Goal: Task Accomplishment & Management: Complete application form

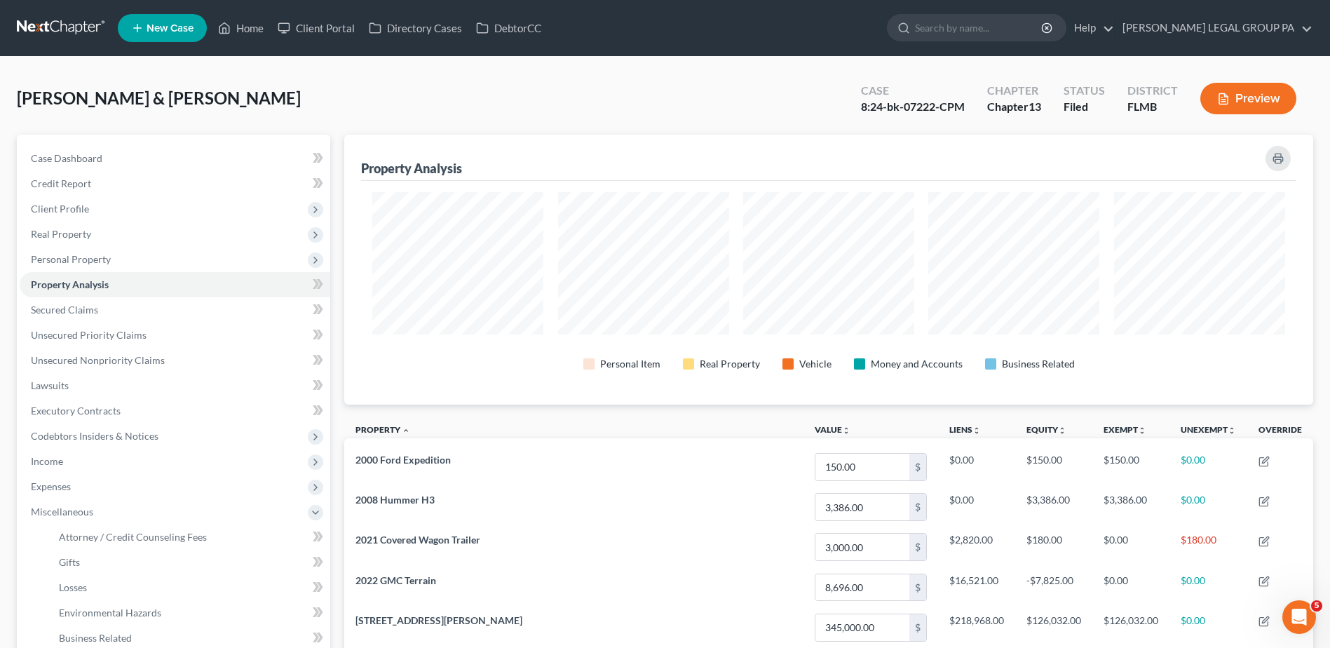
click at [67, 21] on link at bounding box center [62, 27] width 90 height 25
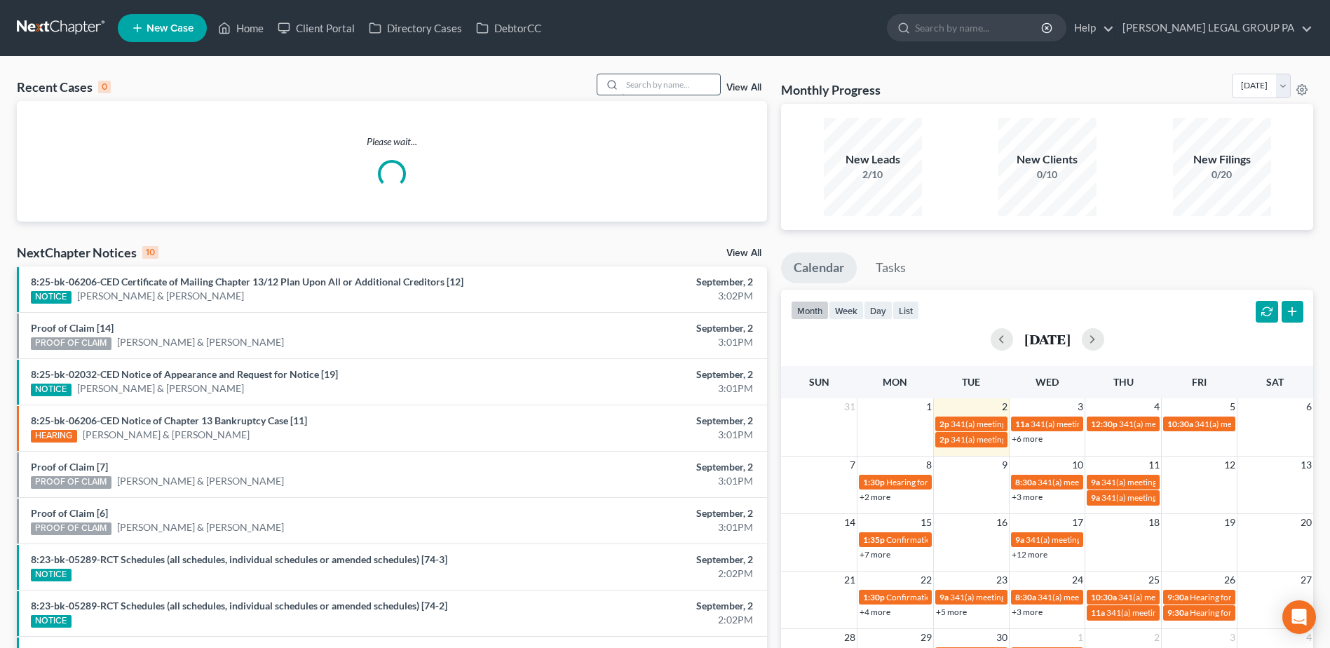
click at [648, 80] on input "search" at bounding box center [671, 84] width 98 height 20
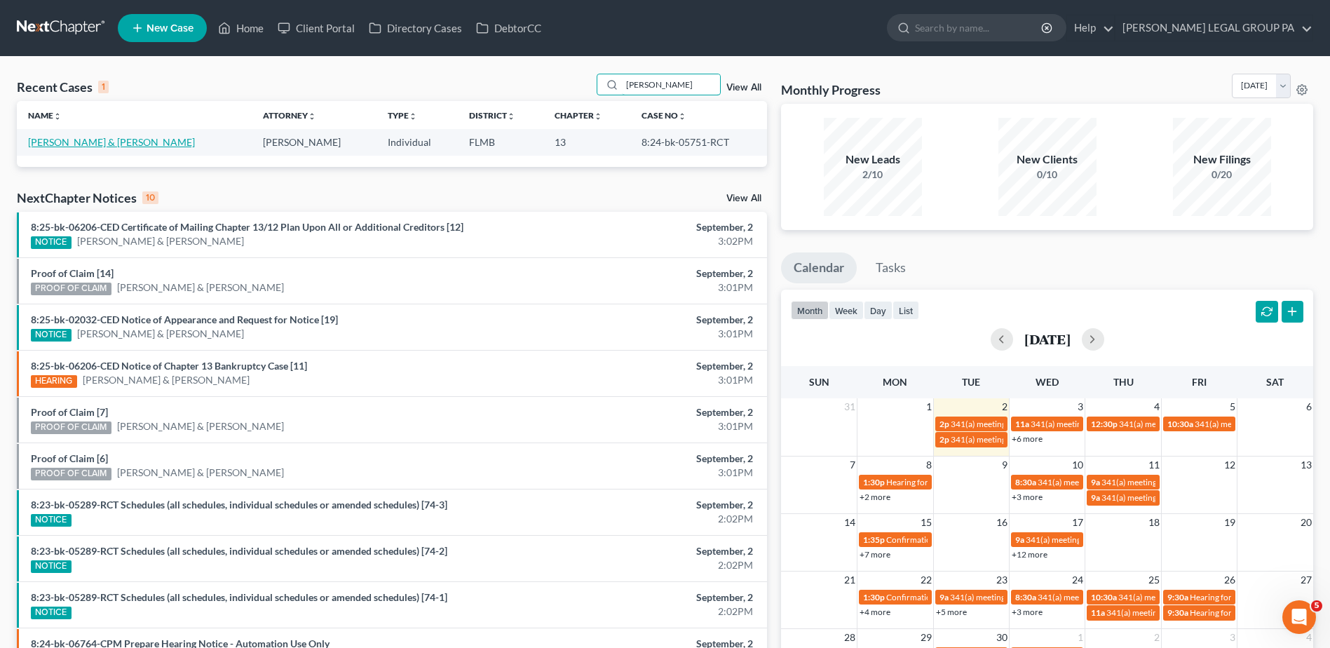
type input "[PERSON_NAME]"
click at [108, 145] on link "[PERSON_NAME] & [PERSON_NAME]" at bounding box center [111, 142] width 167 height 12
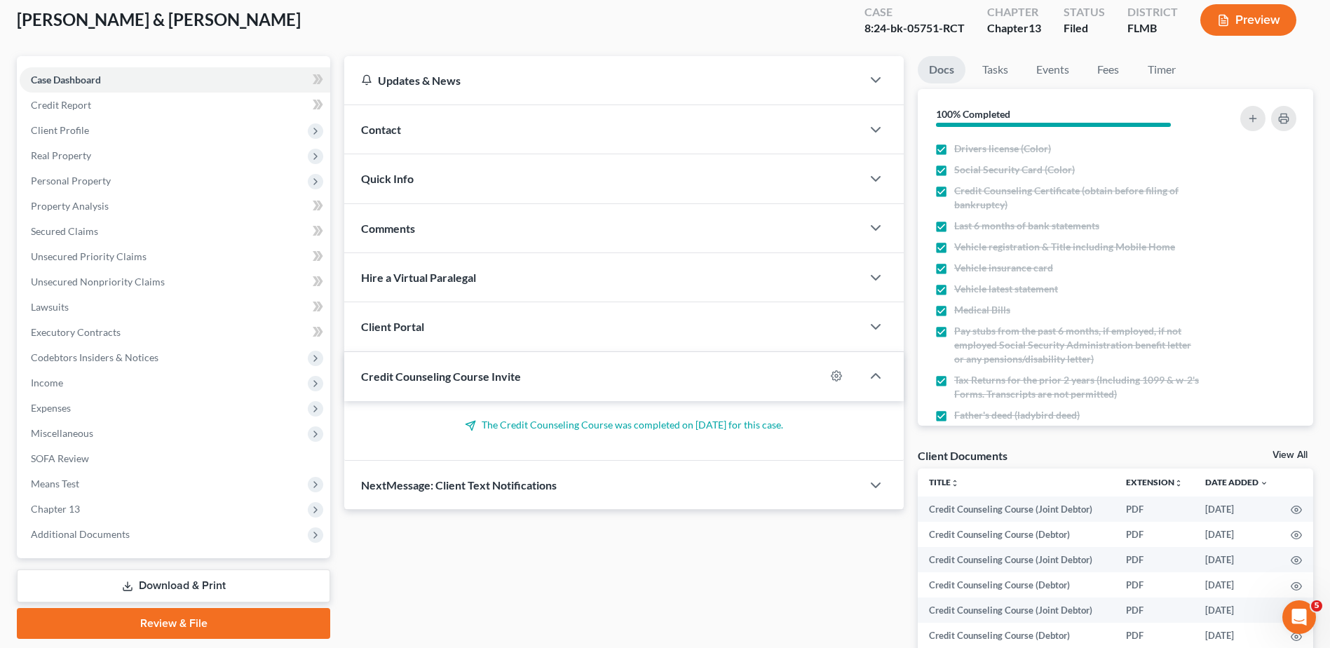
scroll to position [255, 0]
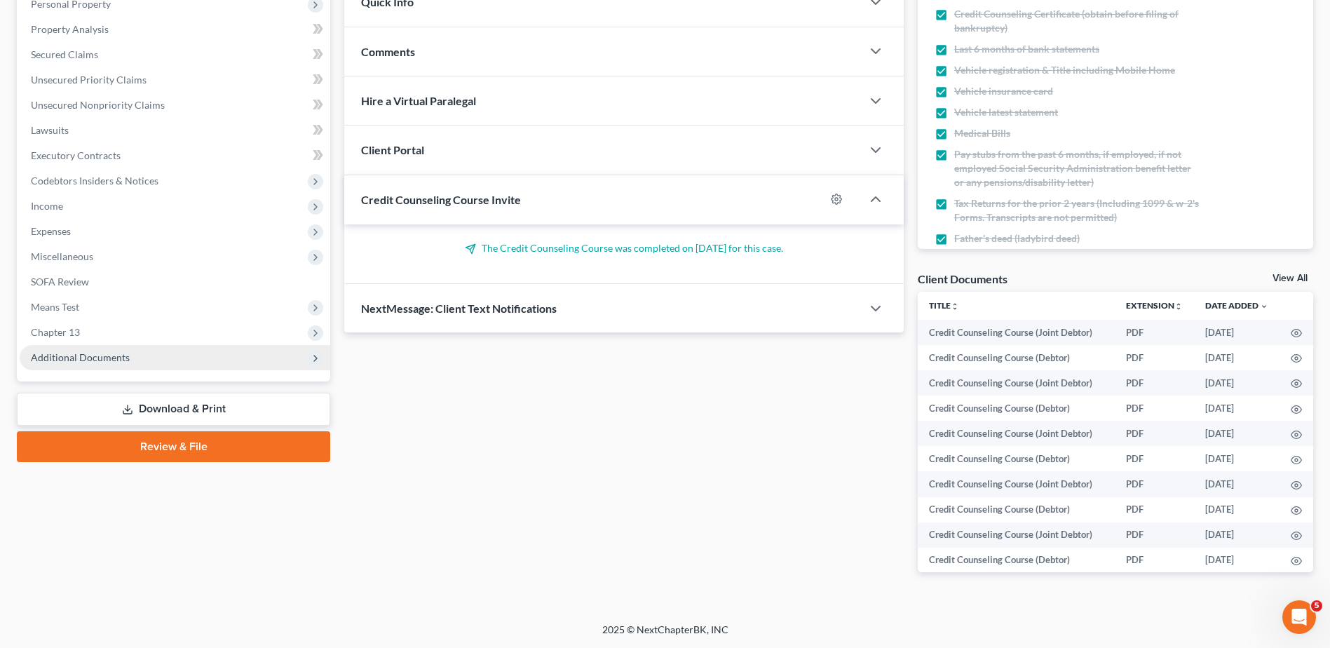
click at [105, 367] on span "Additional Documents" at bounding box center [175, 357] width 310 height 25
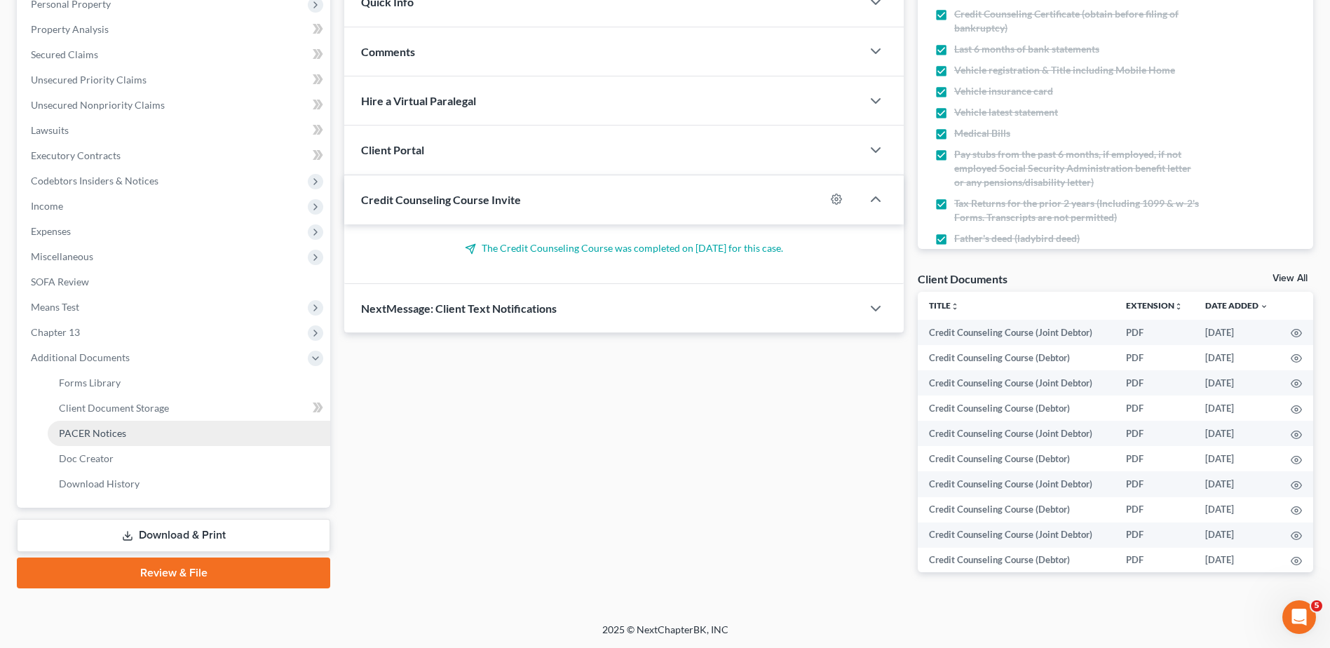
click at [117, 430] on span "PACER Notices" at bounding box center [92, 433] width 67 height 12
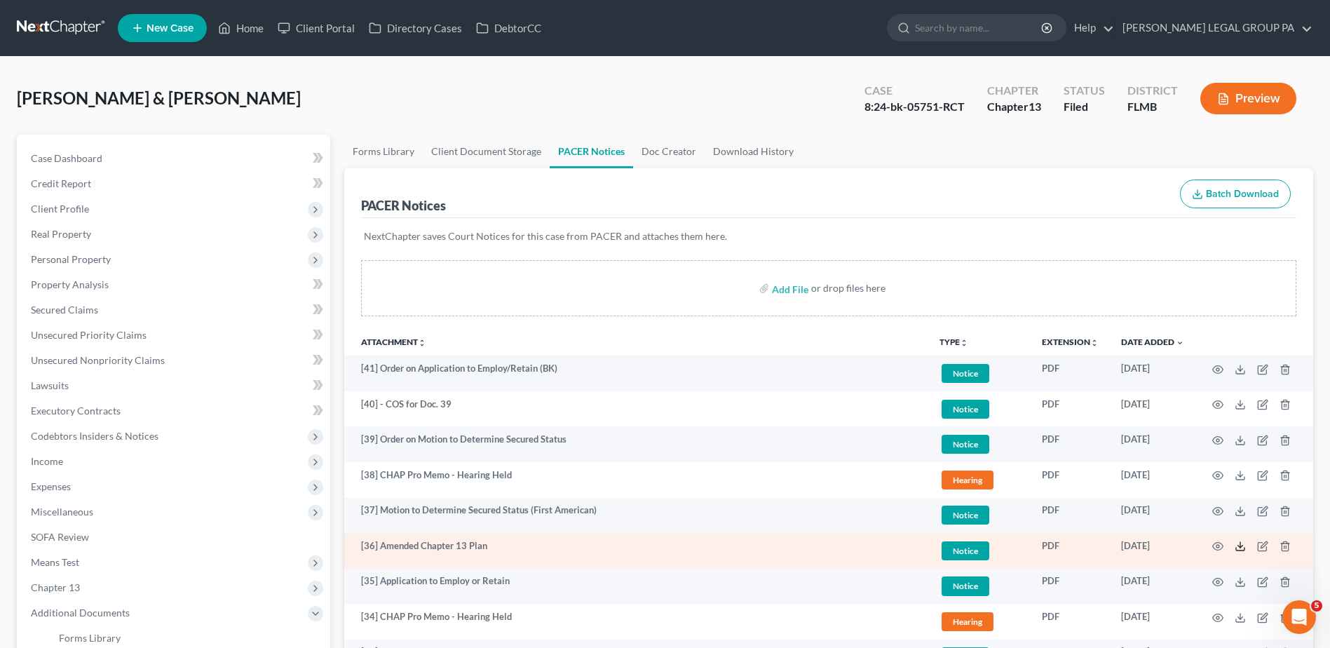
click at [1238, 547] on icon at bounding box center [1239, 545] width 11 height 11
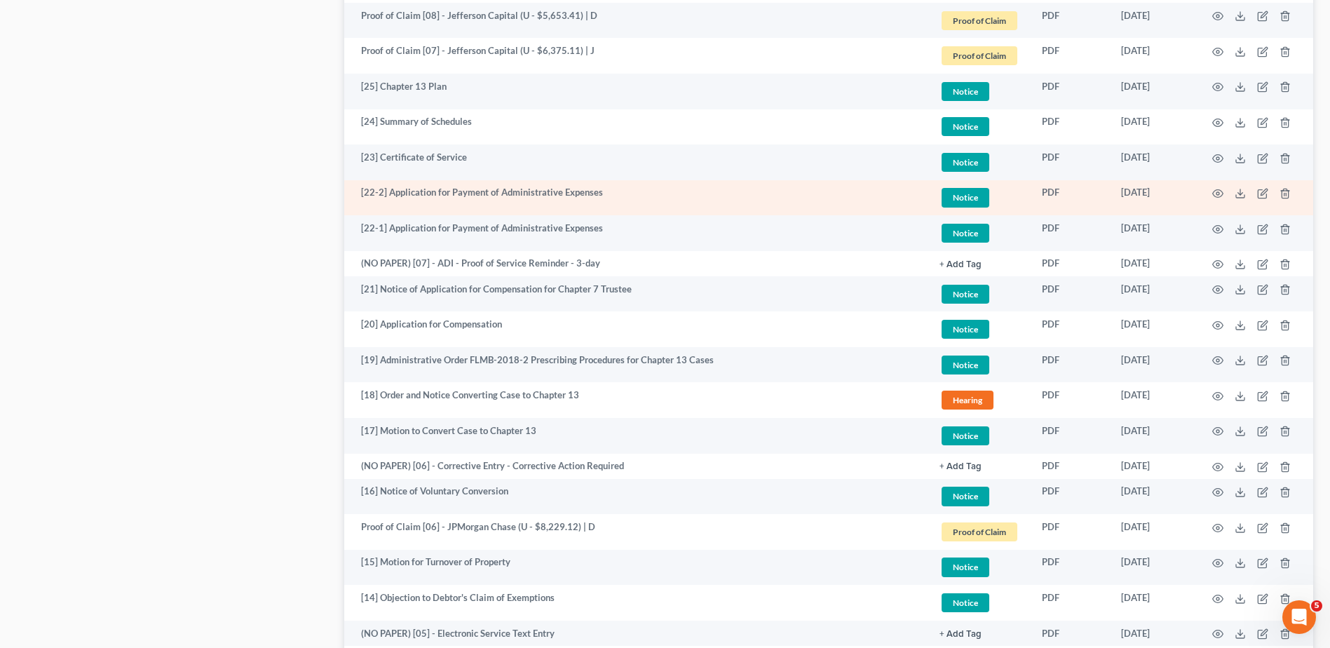
scroll to position [981, 0]
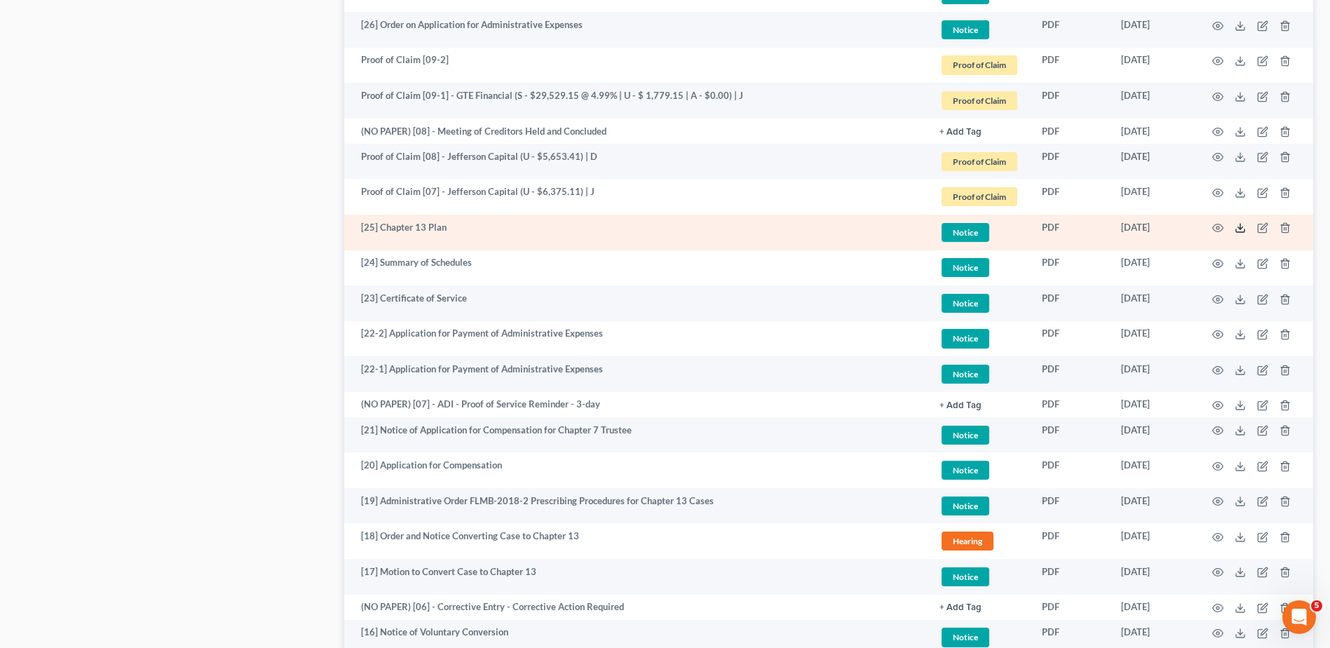
click at [1238, 228] on polyline at bounding box center [1240, 228] width 5 height 2
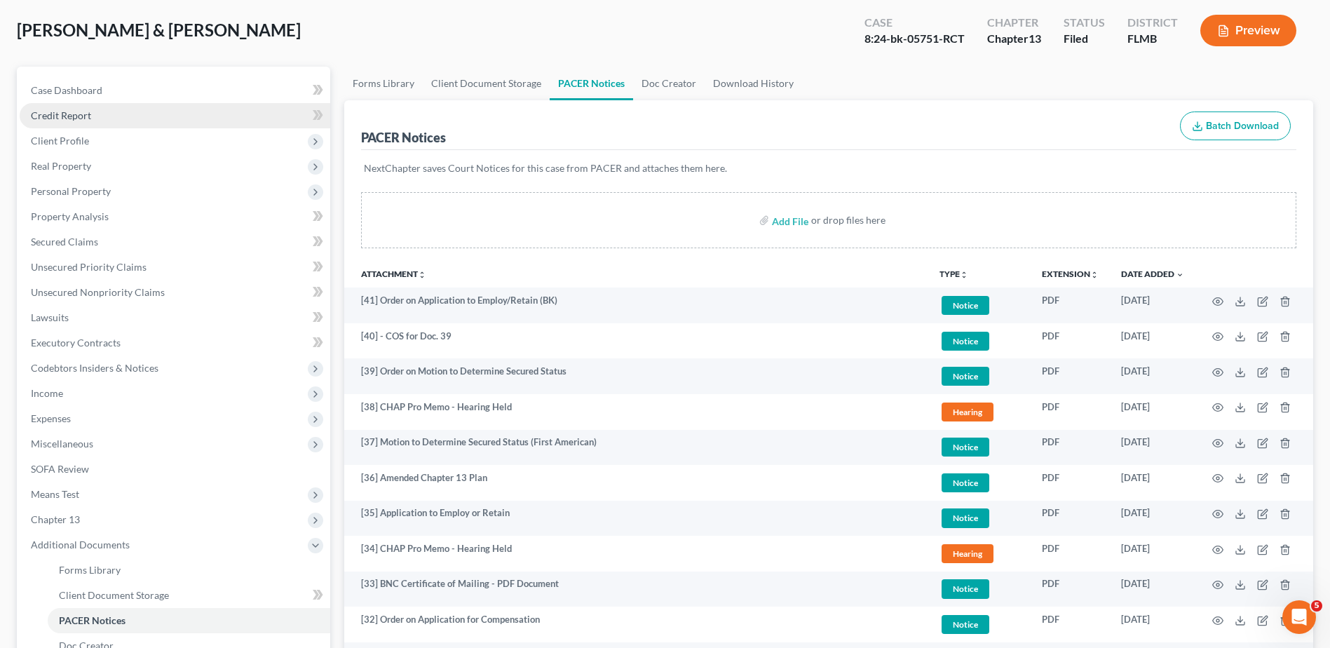
scroll to position [0, 0]
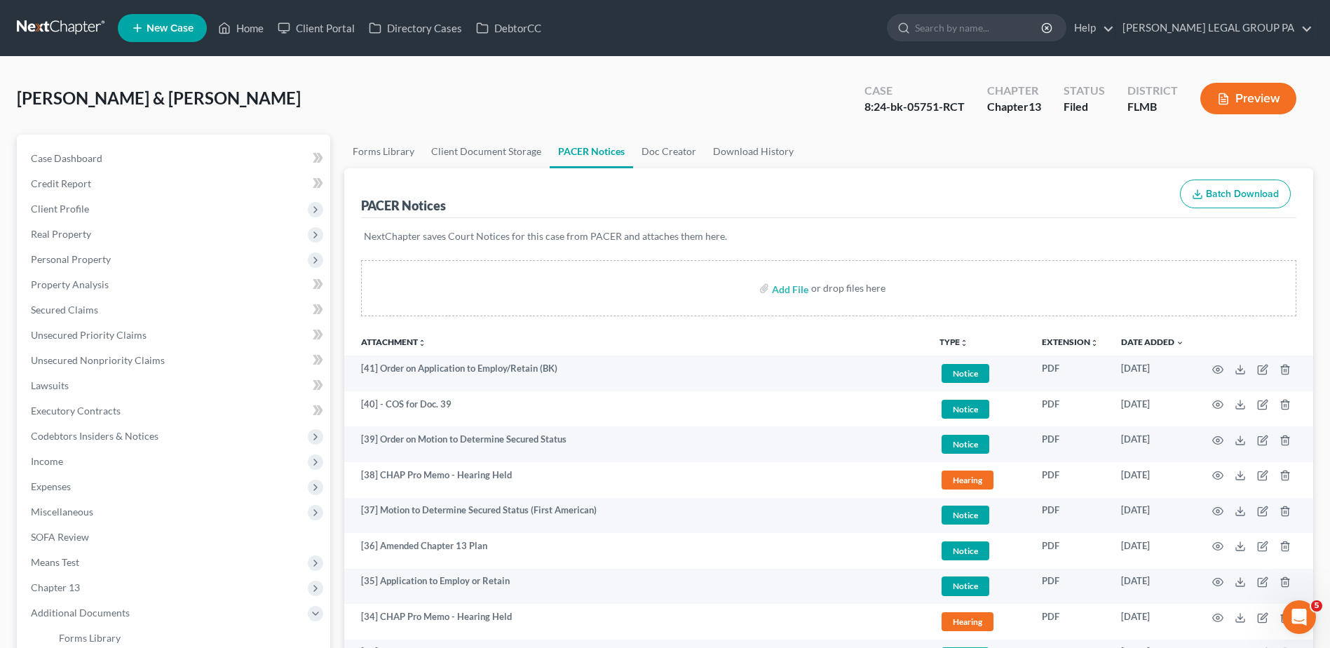
click at [74, 13] on nav "Home New Case Client Portal Directory Cases DebtorCC WELLER LEGAL GROUP PA kcas…" at bounding box center [665, 28] width 1330 height 56
drag, startPoint x: 63, startPoint y: 34, endPoint x: 73, endPoint y: 47, distance: 16.0
click at [63, 34] on link at bounding box center [62, 27] width 90 height 25
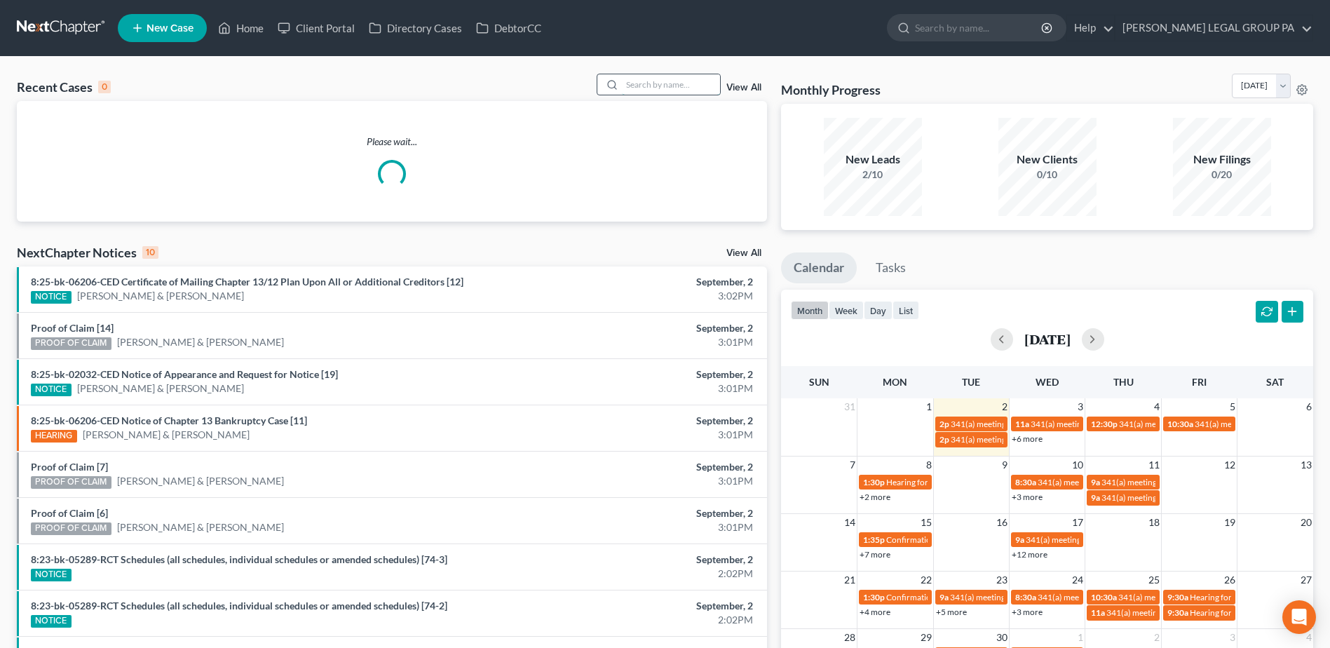
click at [661, 87] on input "search" at bounding box center [671, 84] width 98 height 20
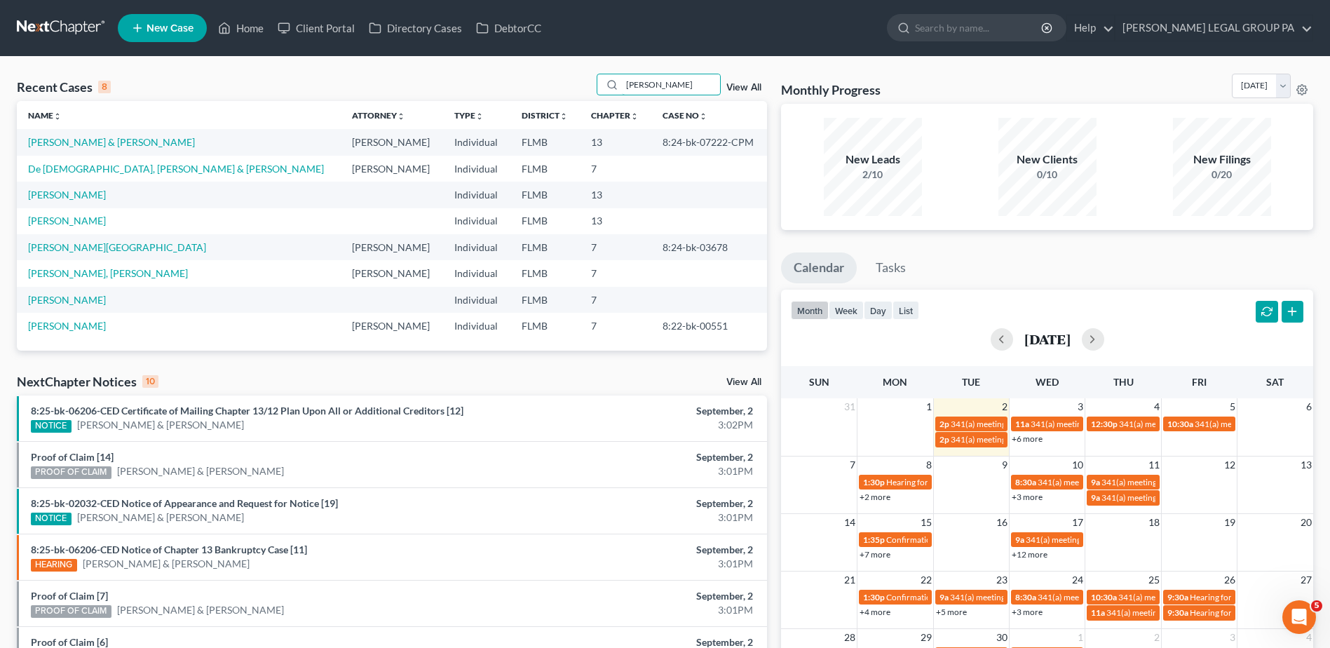
type input "perez"
click at [73, 139] on link "Perez, Jose & Karyn" at bounding box center [111, 142] width 167 height 12
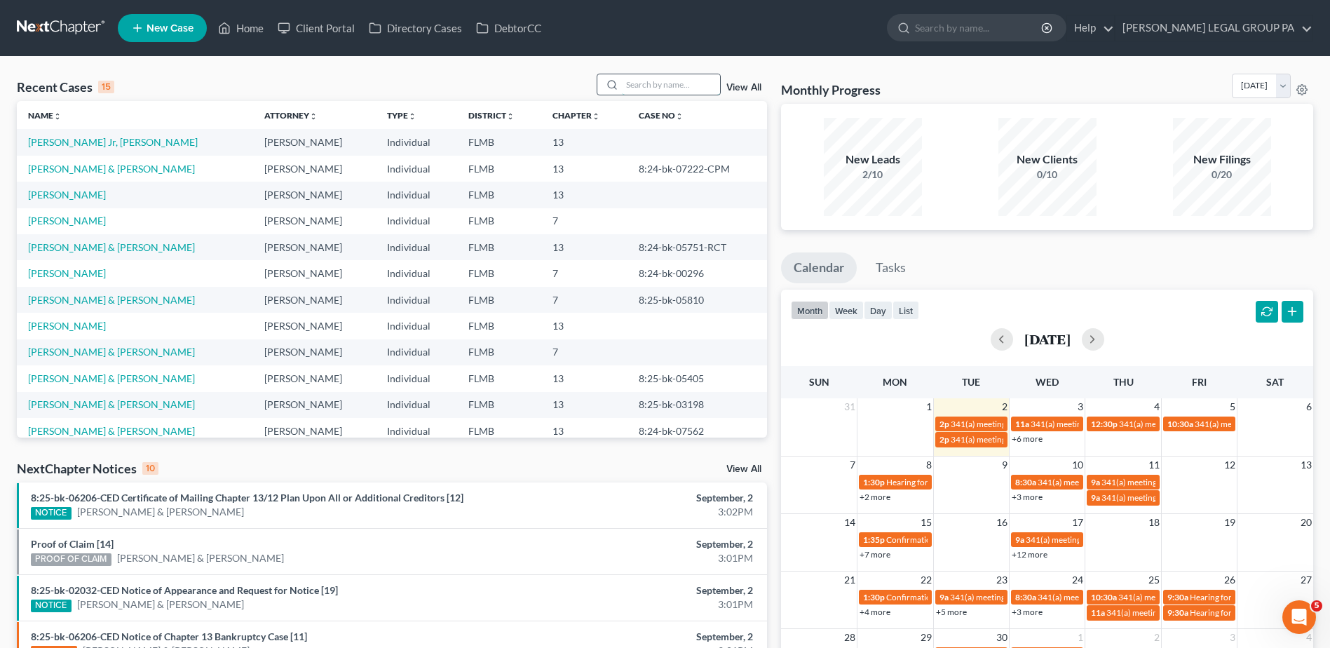
click at [625, 84] on input "search" at bounding box center [671, 84] width 98 height 20
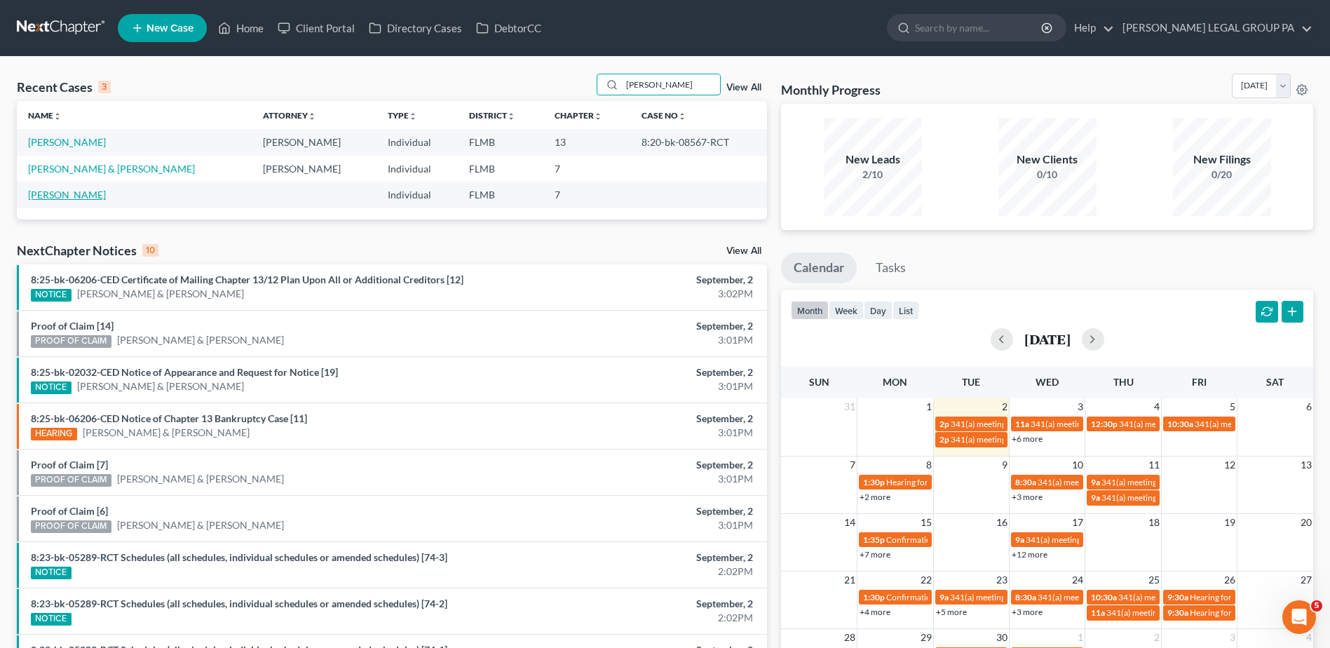
type input "chapman"
click at [86, 194] on link "Chapman, Matthew" at bounding box center [67, 195] width 78 height 12
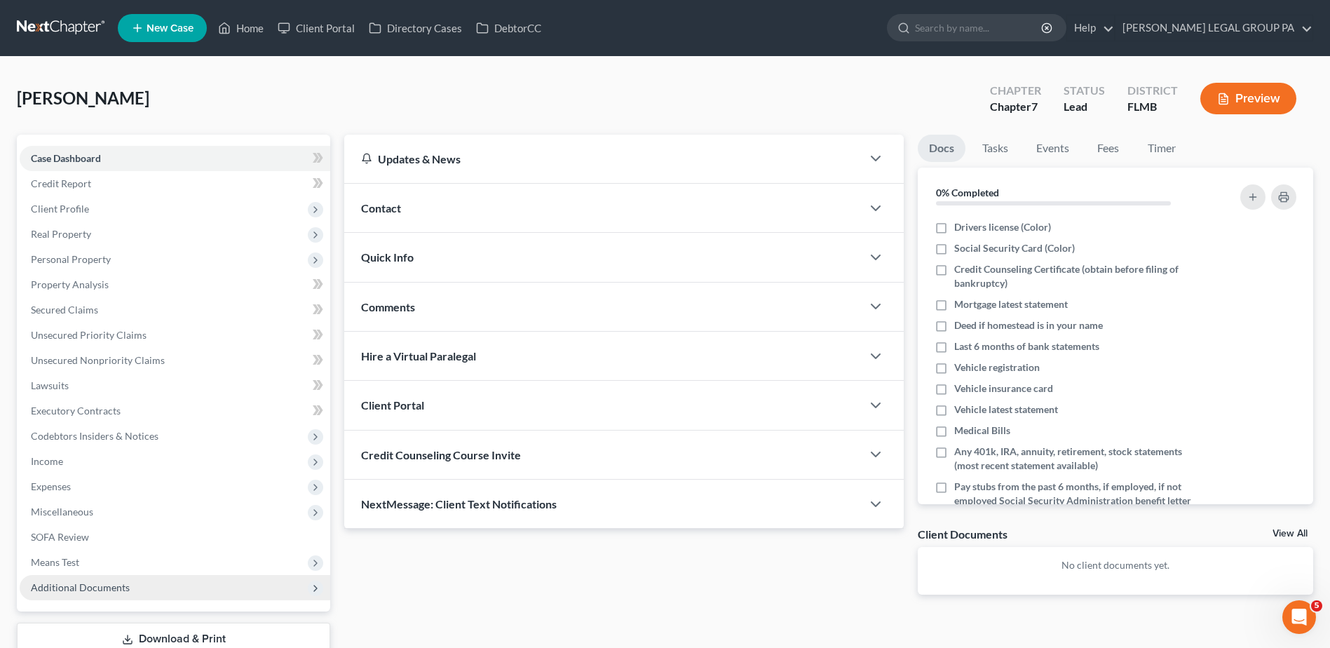
click at [114, 583] on span "Additional Documents" at bounding box center [80, 587] width 99 height 12
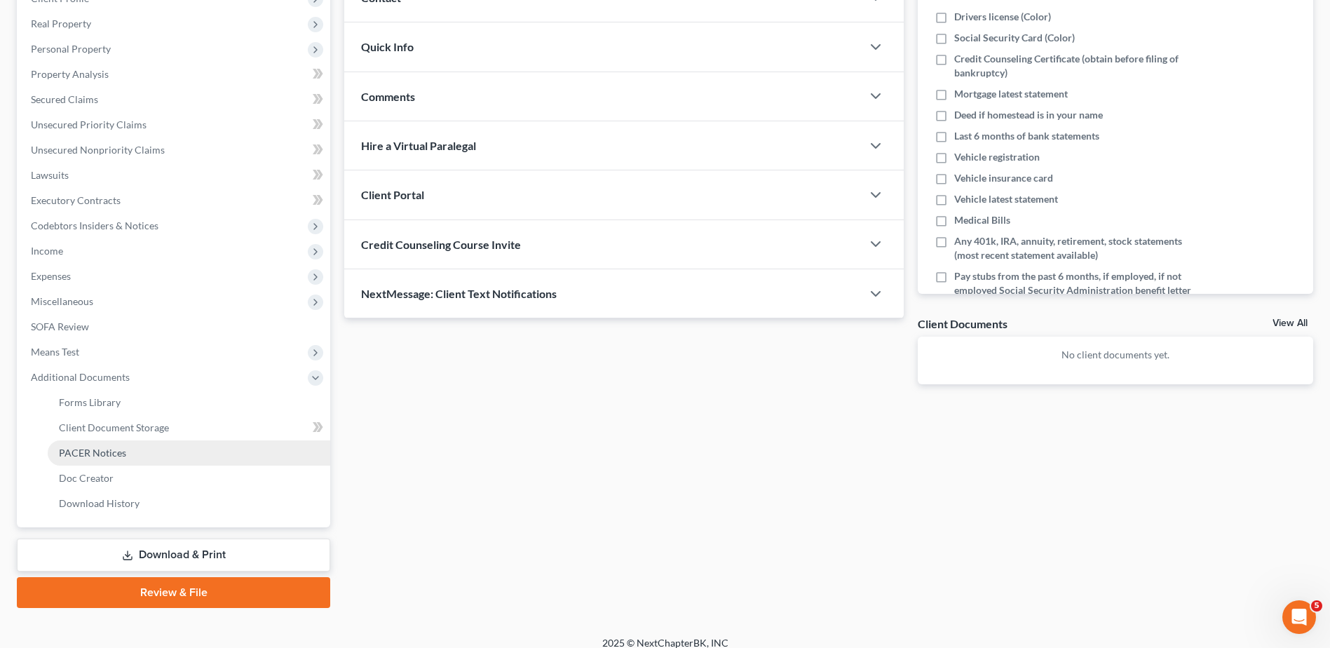
click at [130, 455] on link "PACER Notices" at bounding box center [189, 452] width 282 height 25
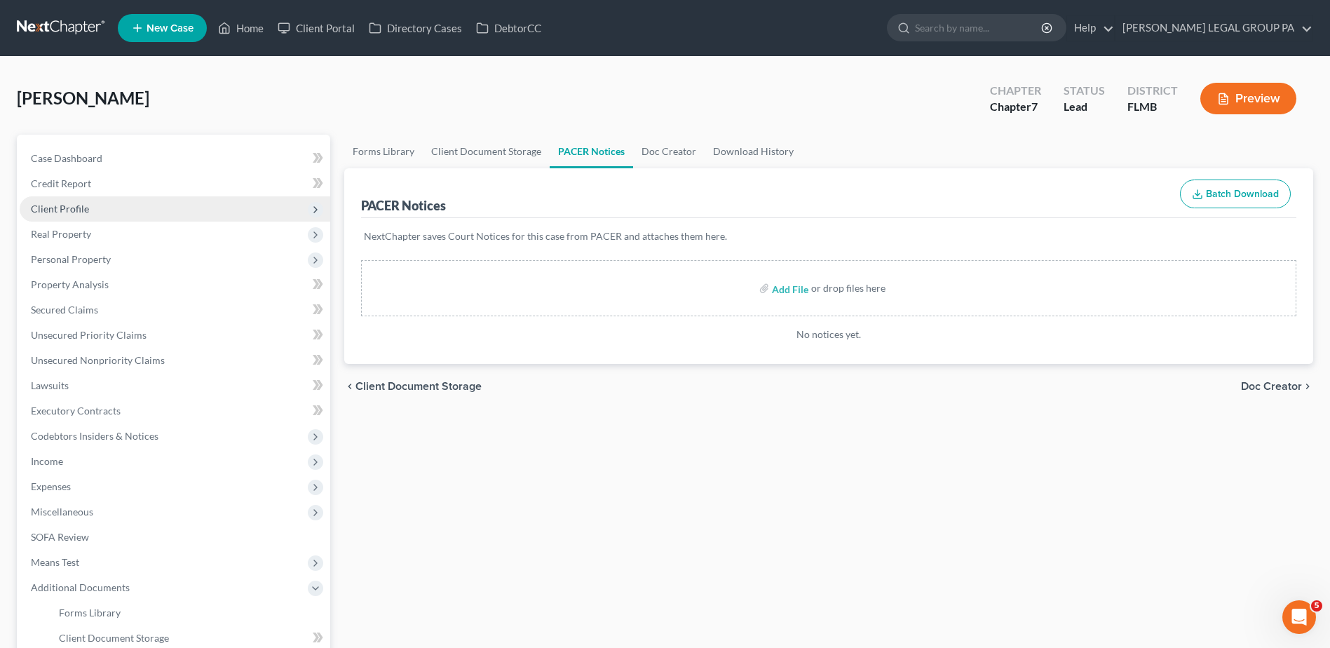
click at [85, 205] on span "Client Profile" at bounding box center [60, 209] width 58 height 12
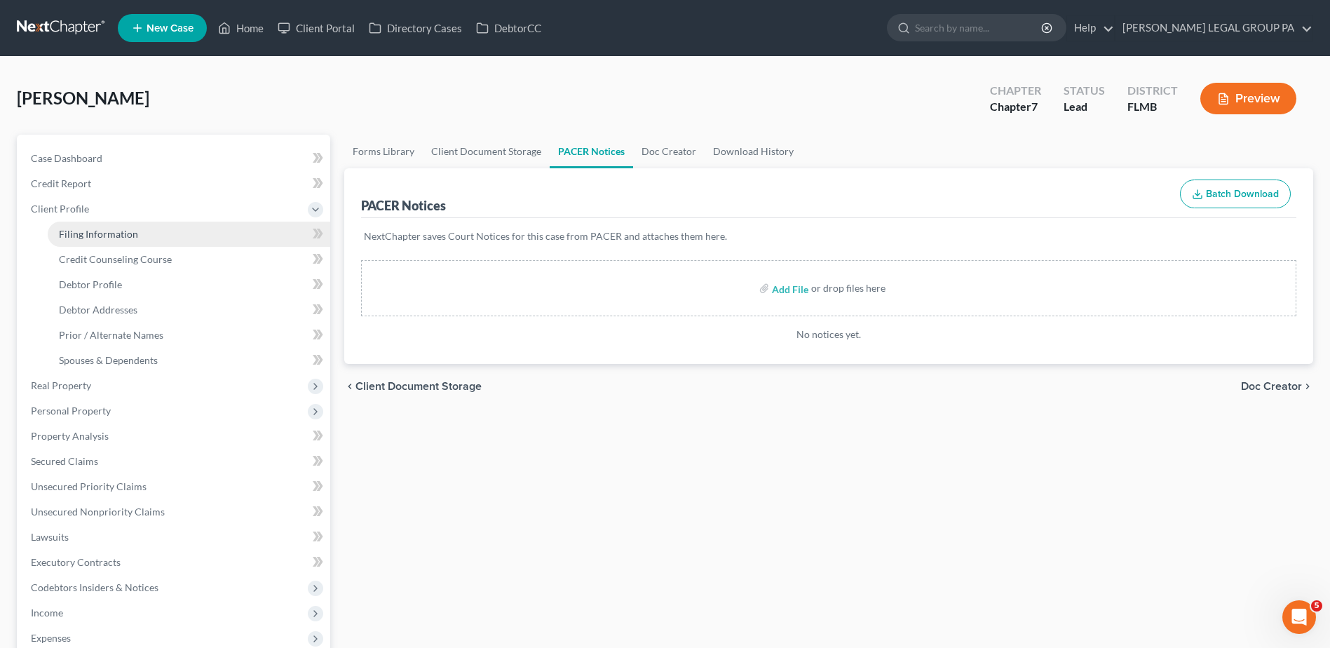
click at [91, 226] on link "Filing Information" at bounding box center [189, 233] width 282 height 25
select select "1"
select select "0"
select select "9"
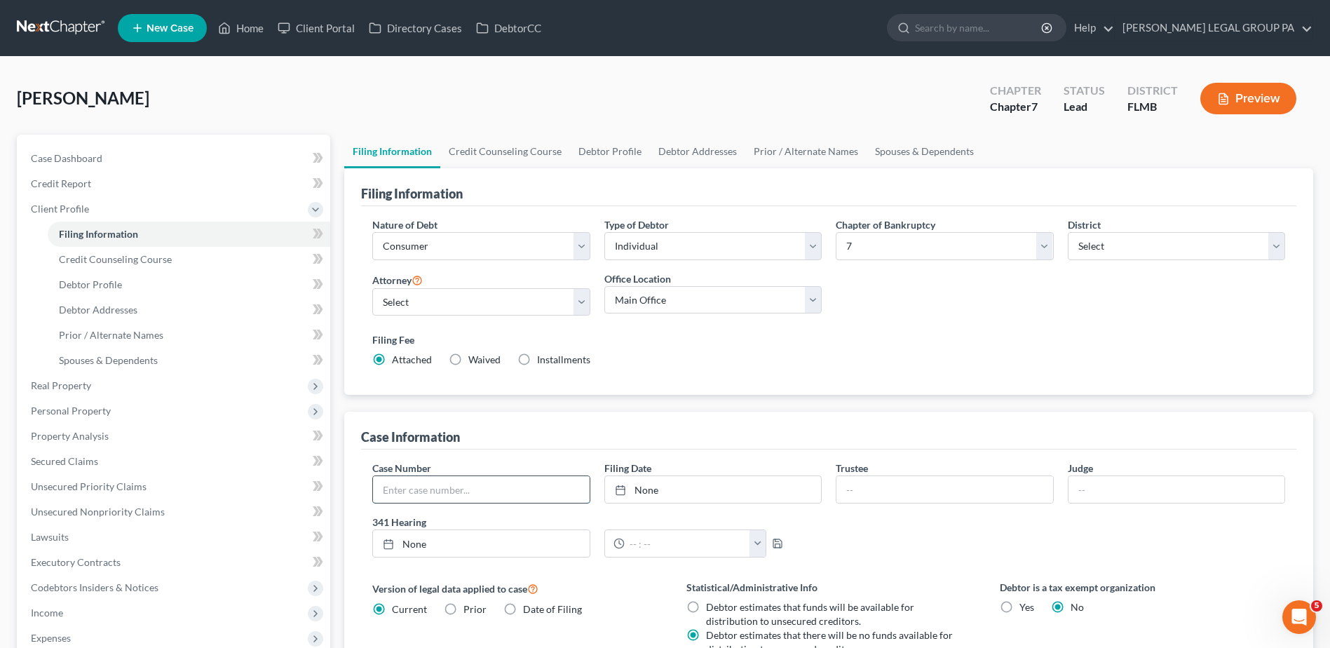
click at [504, 493] on input "text" at bounding box center [481, 489] width 216 height 27
click at [427, 492] on input "8:21-" at bounding box center [481, 489] width 216 height 27
click at [450, 488] on input "8:21-" at bounding box center [481, 489] width 216 height 27
click at [429, 489] on input "8:21-bk-02475-CPM" at bounding box center [481, 489] width 216 height 27
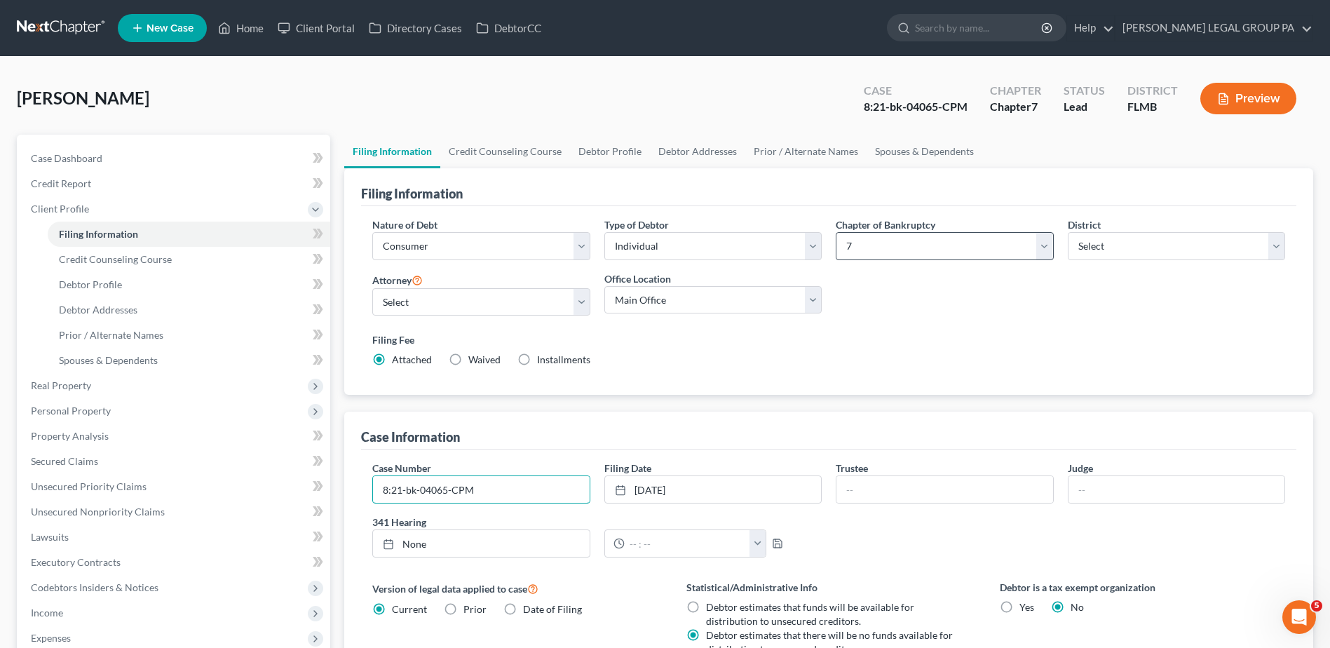
type input "8:21-bk-04065-CPM"
click at [999, 254] on select "Select 7 11 12 13" at bounding box center [943, 246] width 217 height 28
select select "3"
click at [835, 232] on select "Select 7 11 12 13" at bounding box center [943, 246] width 217 height 28
click at [953, 501] on input "text" at bounding box center [944, 489] width 216 height 27
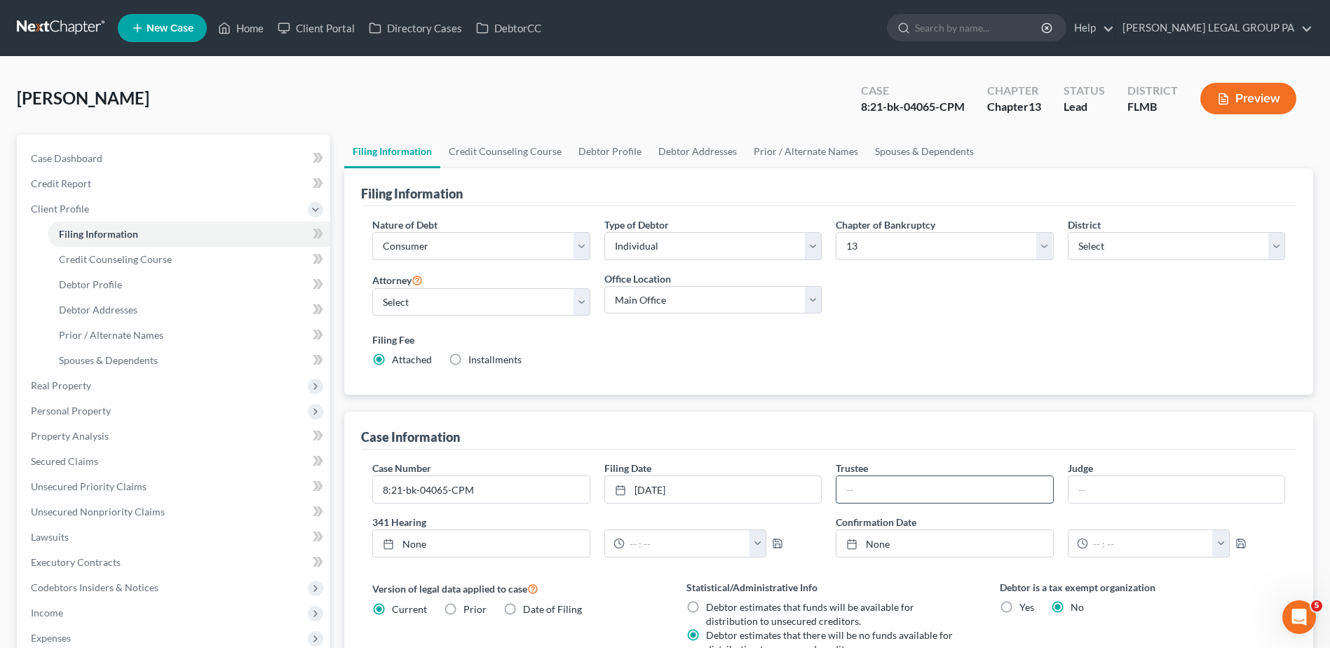
type input "Jon Waage"
click at [1112, 488] on input "text" at bounding box center [1176, 489] width 216 height 27
type input "Catherine Peek McEwen"
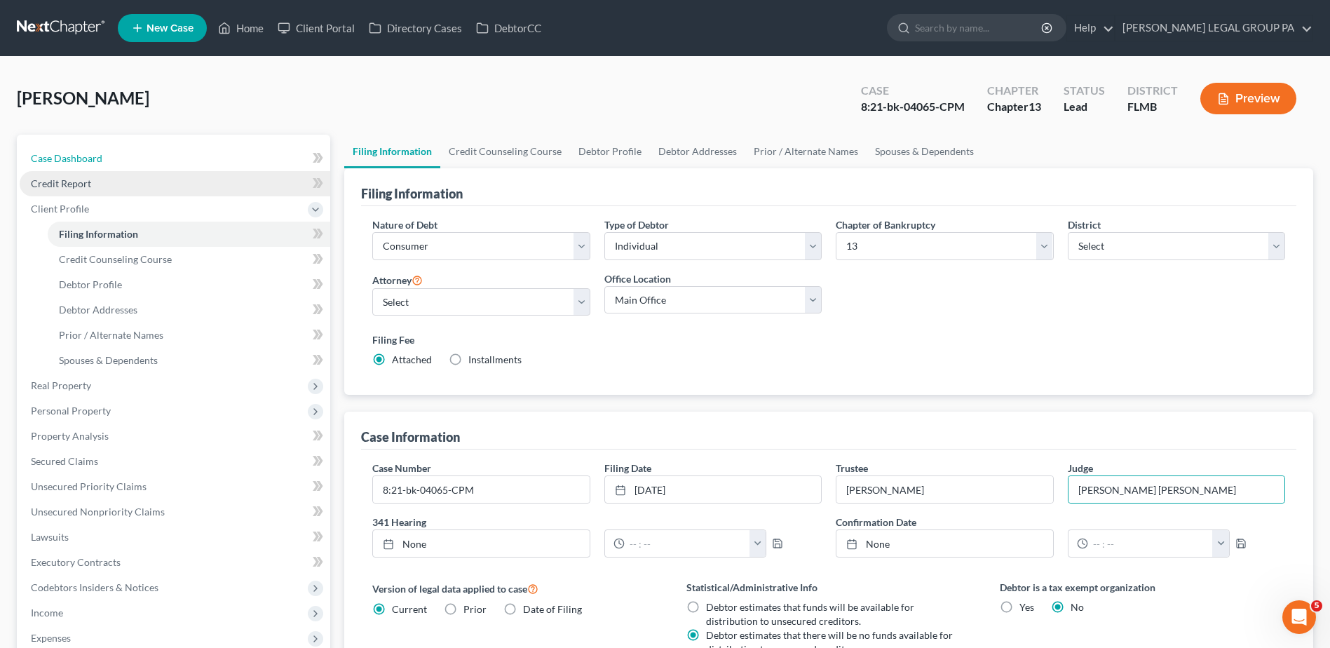
drag, startPoint x: 84, startPoint y: 165, endPoint x: 100, endPoint y: 181, distance: 22.3
click at [84, 165] on link "Case Dashboard" at bounding box center [175, 158] width 310 height 25
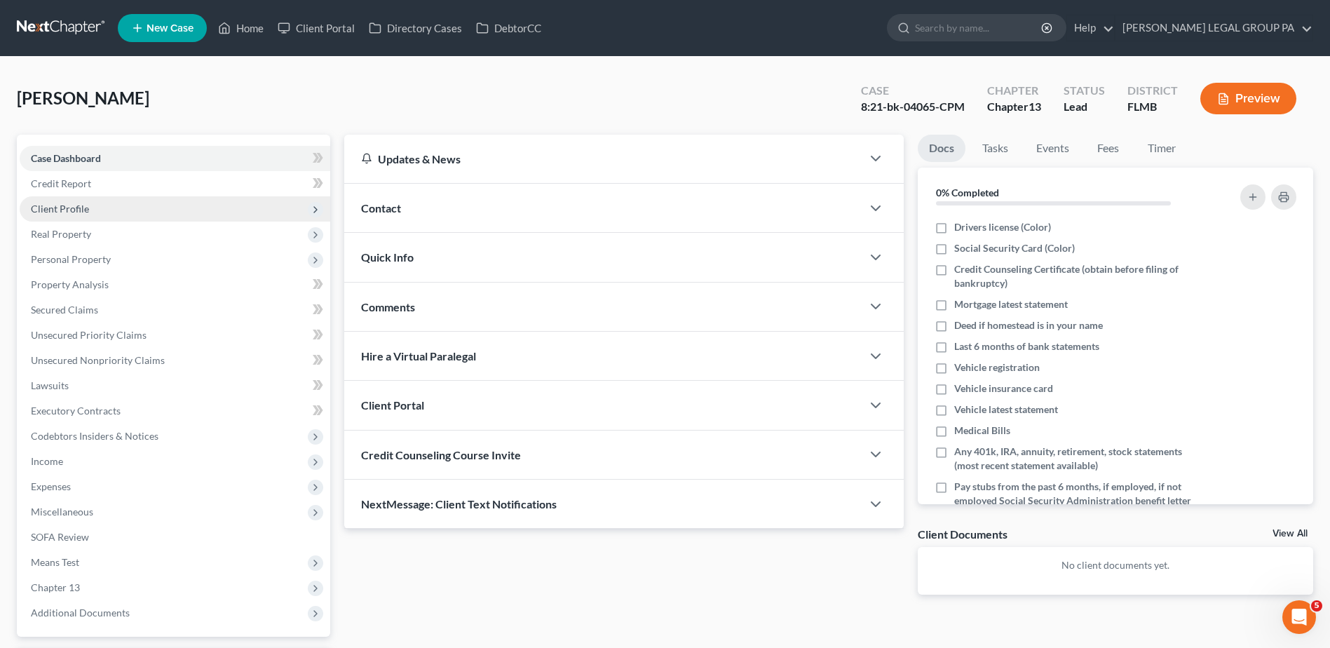
click at [76, 211] on span "Client Profile" at bounding box center [60, 209] width 58 height 12
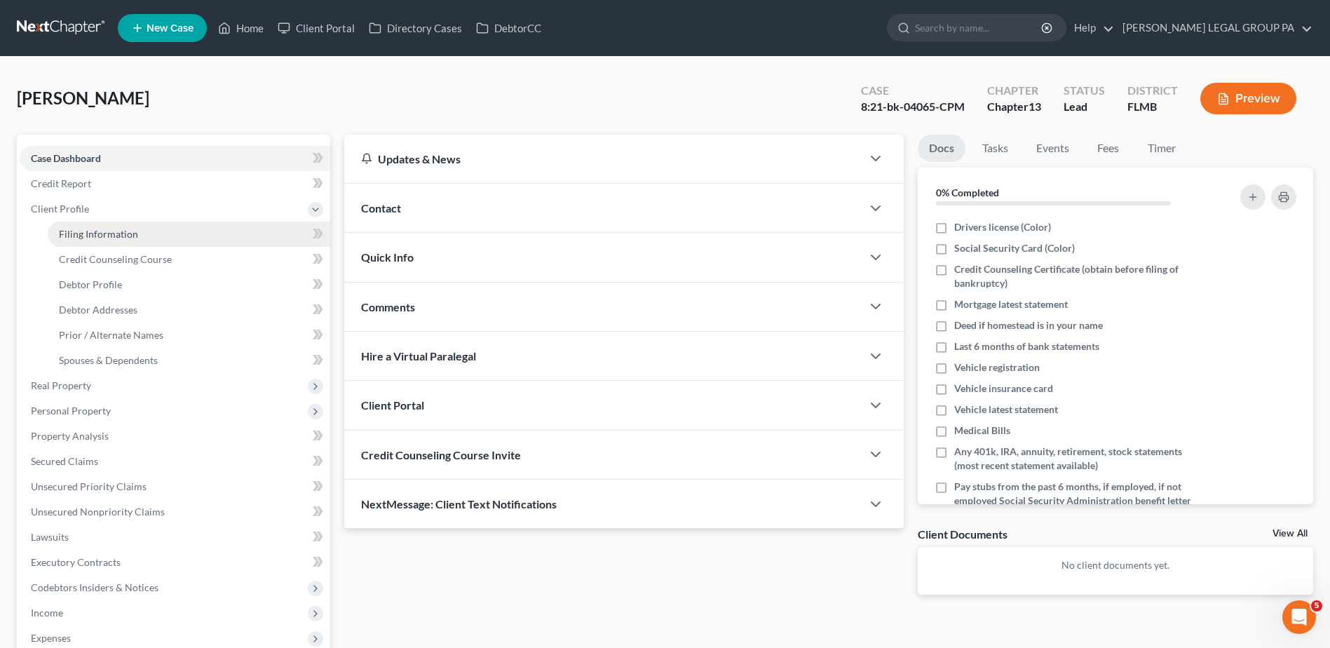
click at [88, 235] on span "Filing Information" at bounding box center [98, 234] width 79 height 12
select select "1"
select select "0"
select select "3"
select select "15"
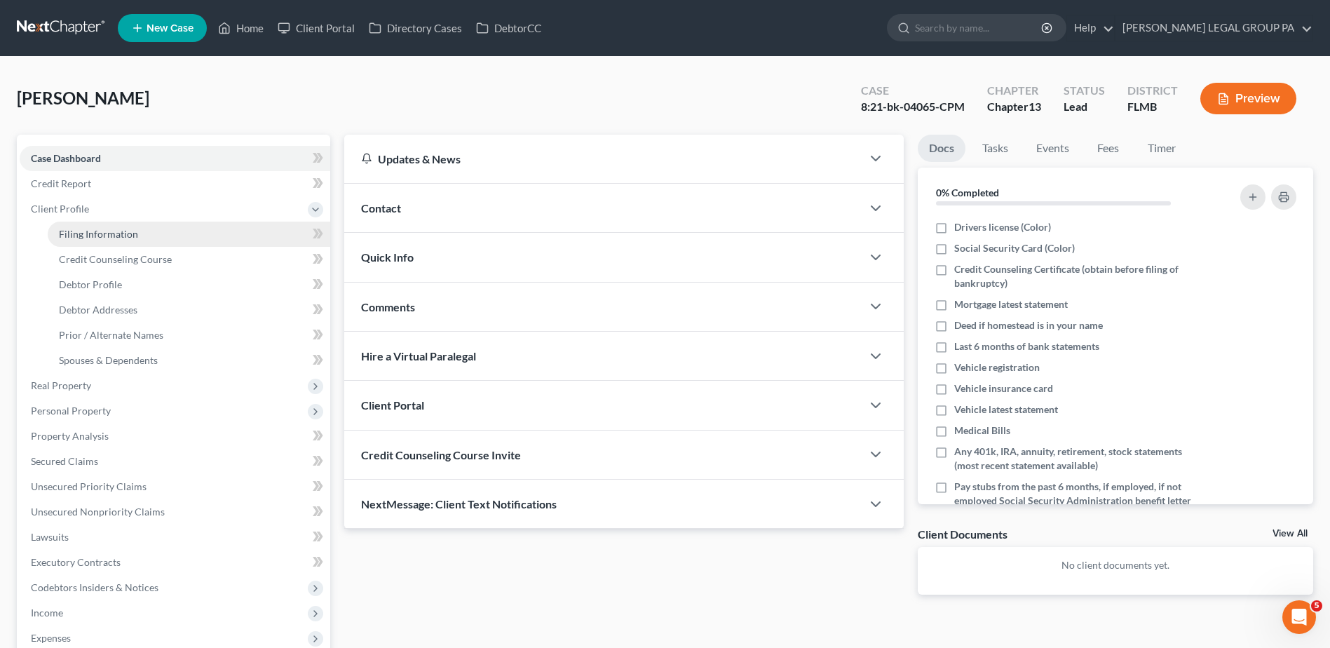
select select "9"
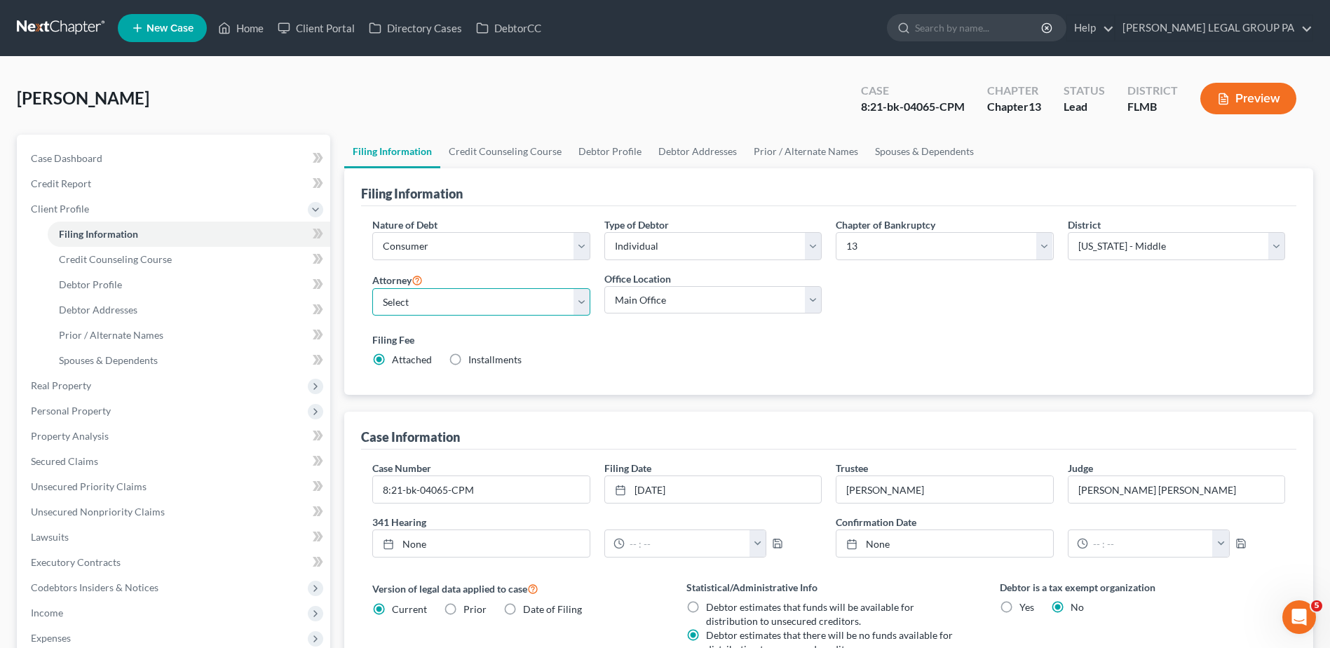
click at [483, 291] on select "Select JAY WELLER - FLMB JAY WELLER - FLMB" at bounding box center [480, 302] width 217 height 28
click at [484, 291] on select "Select JAY WELLER - FLMB JAY WELLER - FLMB" at bounding box center [480, 302] width 217 height 28
click at [471, 235] on select "Select Business Consumer Other" at bounding box center [480, 246] width 217 height 28
click at [472, 236] on select "Select Business Consumer Other" at bounding box center [480, 246] width 217 height 28
click at [697, 238] on select "Select Individual Joint" at bounding box center [712, 246] width 217 height 28
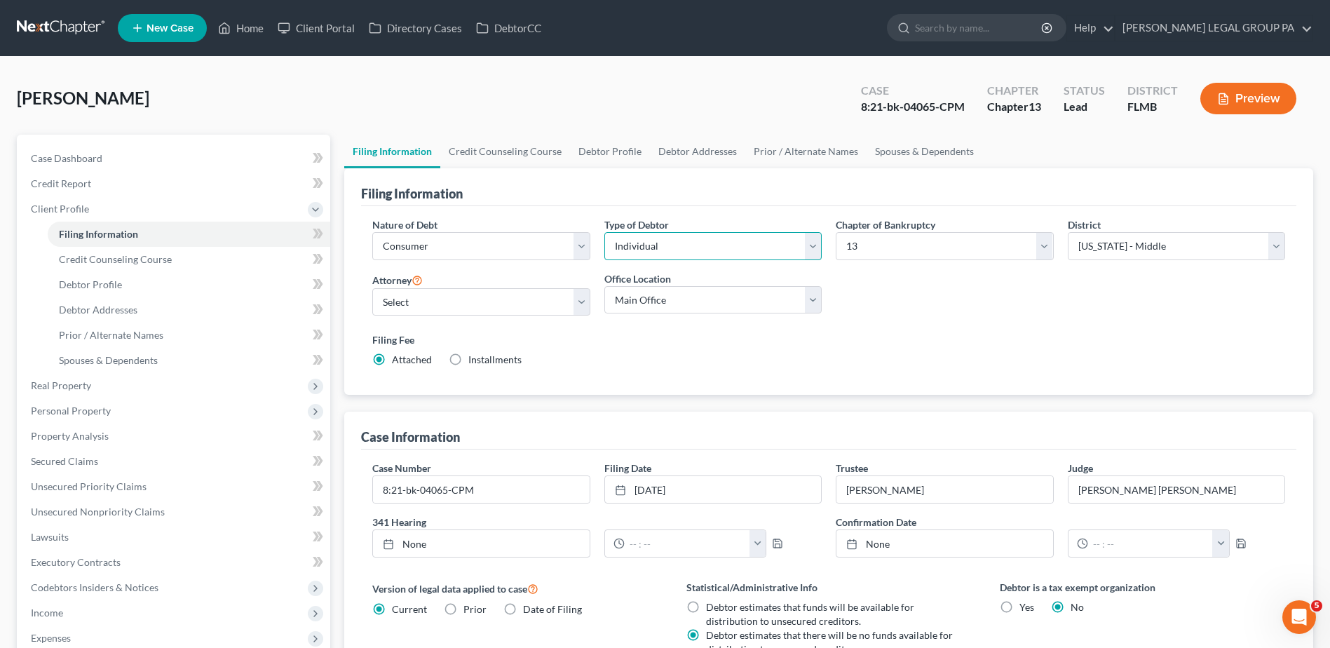
select select "1"
click at [604, 232] on select "Select Individual Joint" at bounding box center [712, 246] width 217 height 28
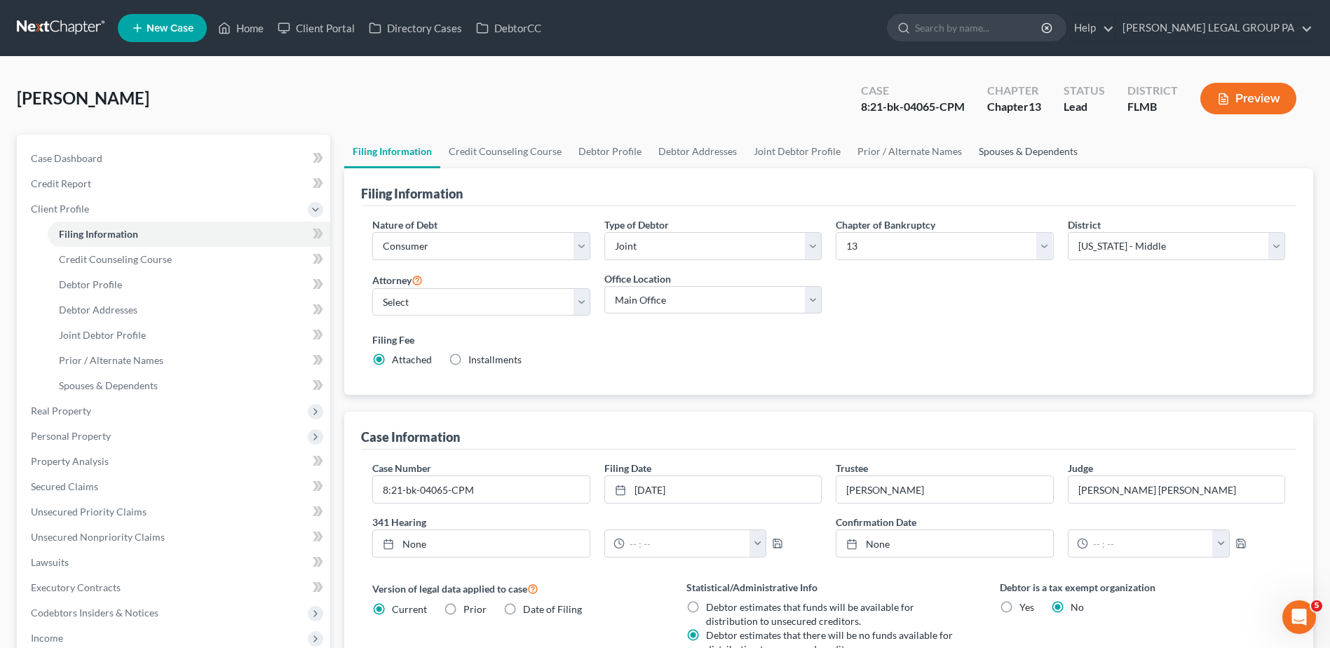
click at [993, 148] on link "Spouses & Dependents" at bounding box center [1028, 152] width 116 height 34
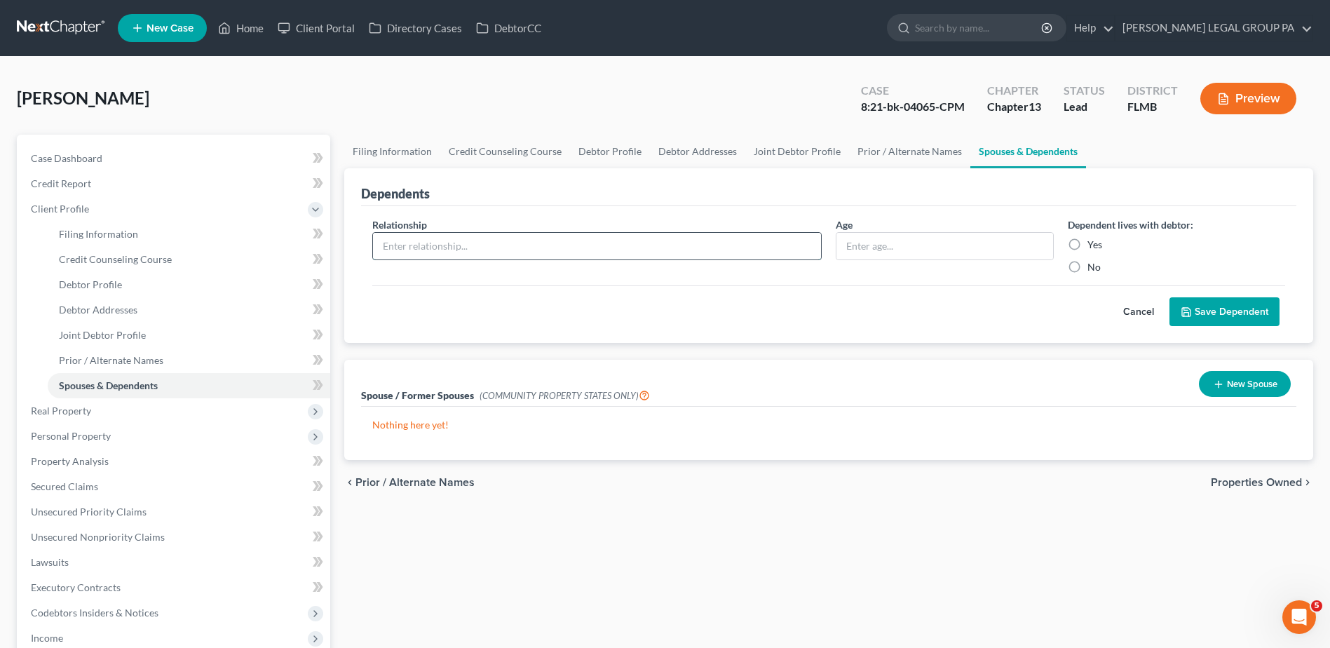
click at [530, 252] on input "text" at bounding box center [597, 246] width 448 height 27
click at [379, 153] on link "Filing Information" at bounding box center [392, 152] width 96 height 34
select select "1"
select select "3"
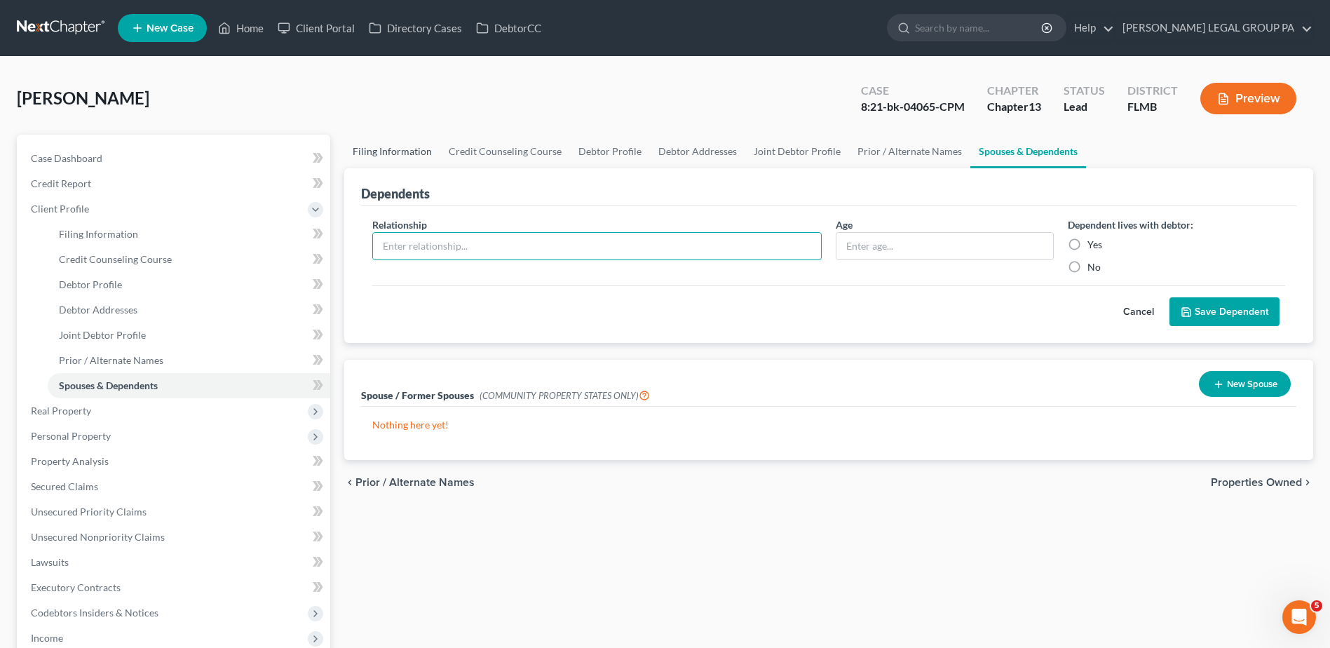
select select "15"
select select "9"
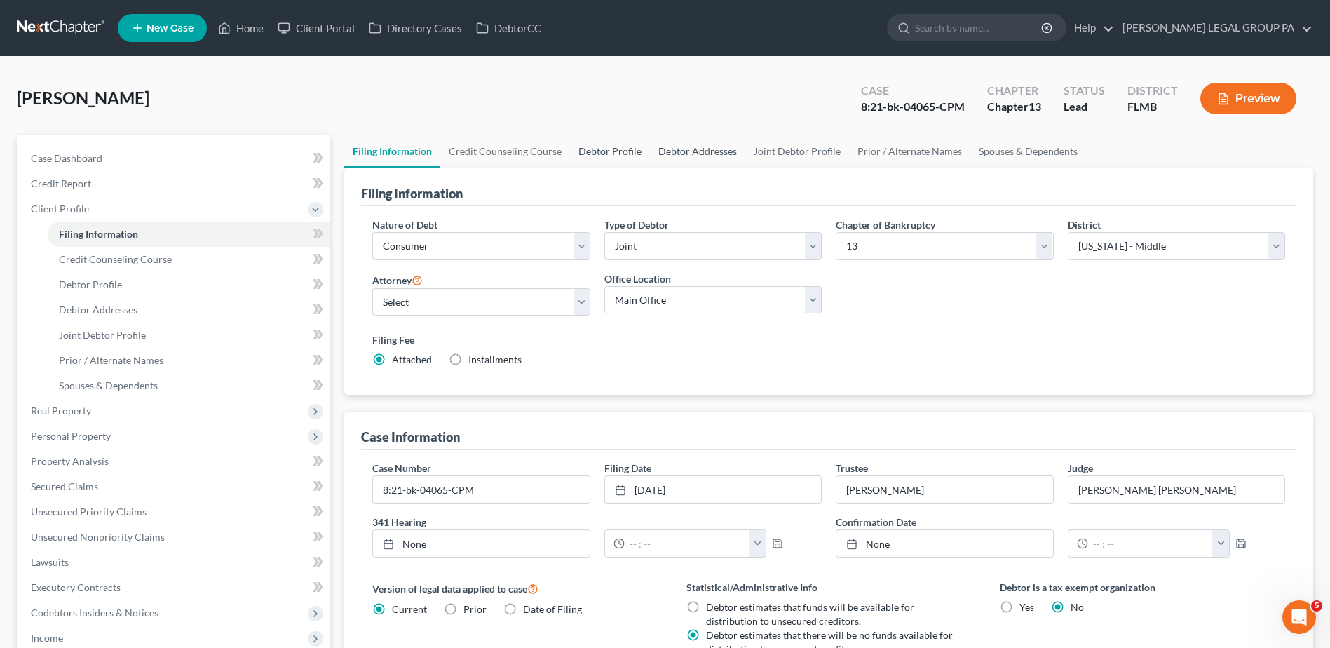
click at [644, 146] on ul "Filing Information Credit Counseling Course Debtor Profile Debtor Addresses Joi…" at bounding box center [828, 152] width 969 height 34
click at [805, 140] on link "Joint Debtor Profile" at bounding box center [797, 152] width 104 height 34
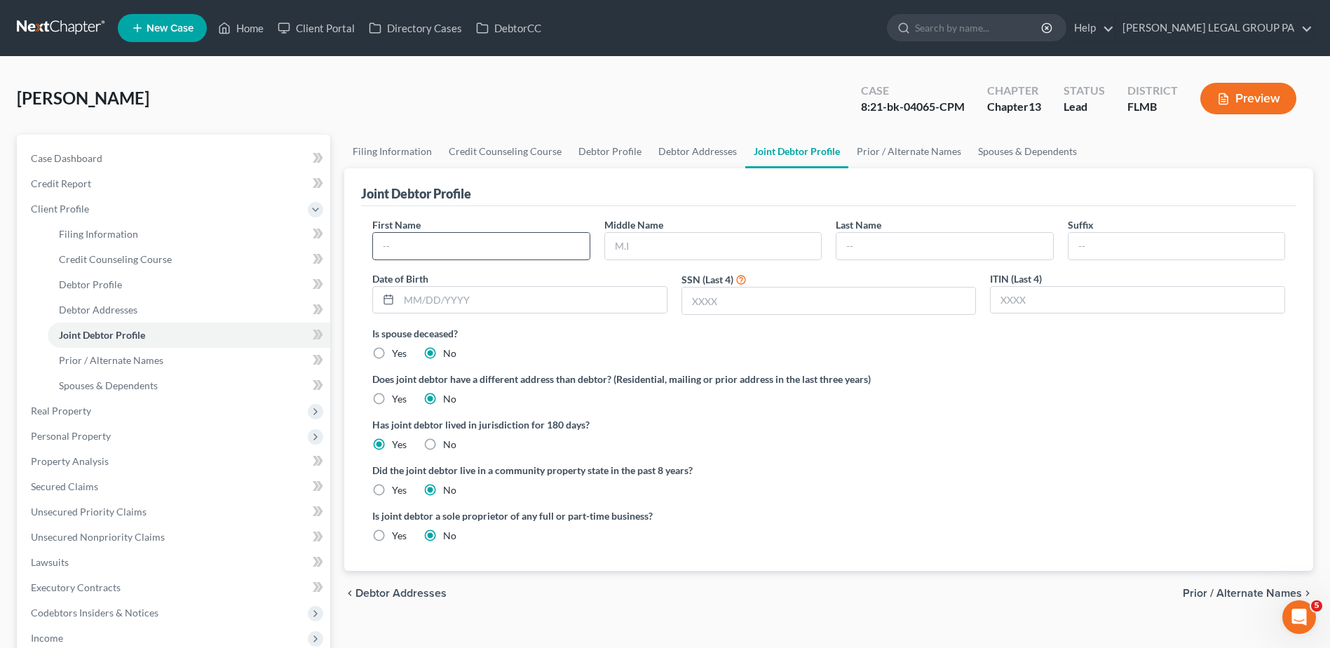
click at [469, 239] on input "text" at bounding box center [481, 246] width 216 height 27
type input "Amber"
type input "Chapman"
click at [638, 238] on input "text" at bounding box center [713, 246] width 216 height 27
type input "Nicole"
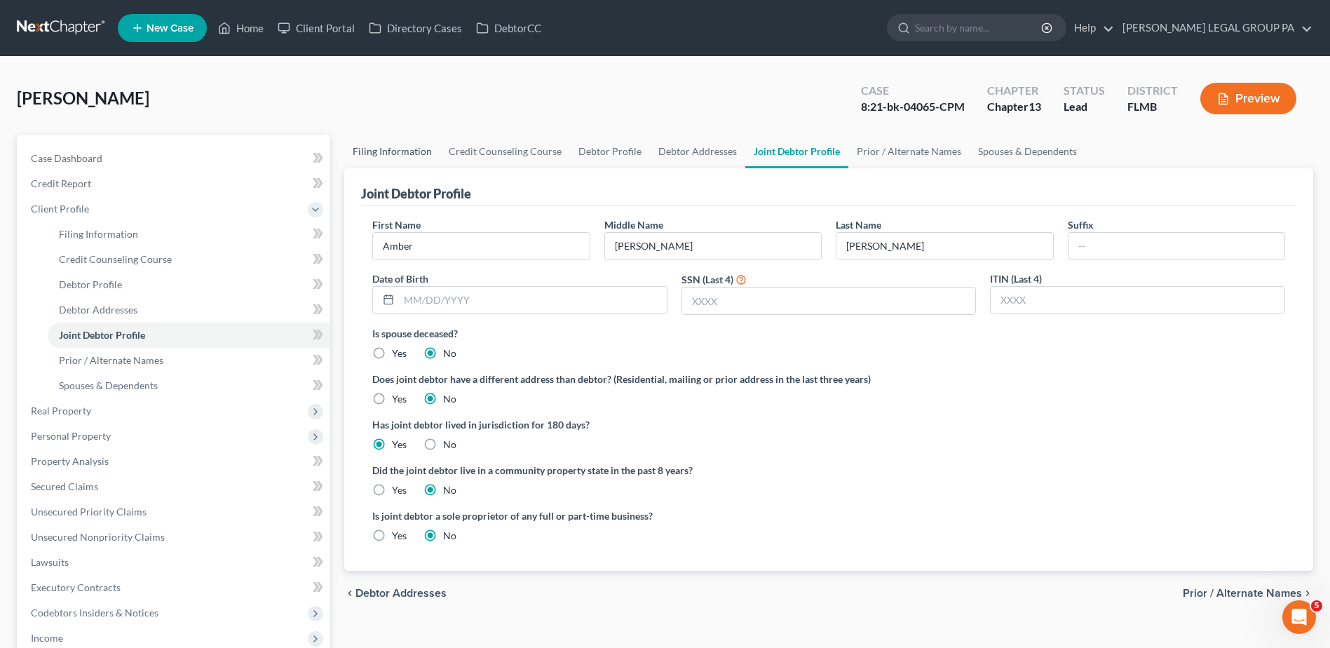
click at [392, 148] on link "Filing Information" at bounding box center [392, 152] width 96 height 34
select select "1"
select select "3"
select select "15"
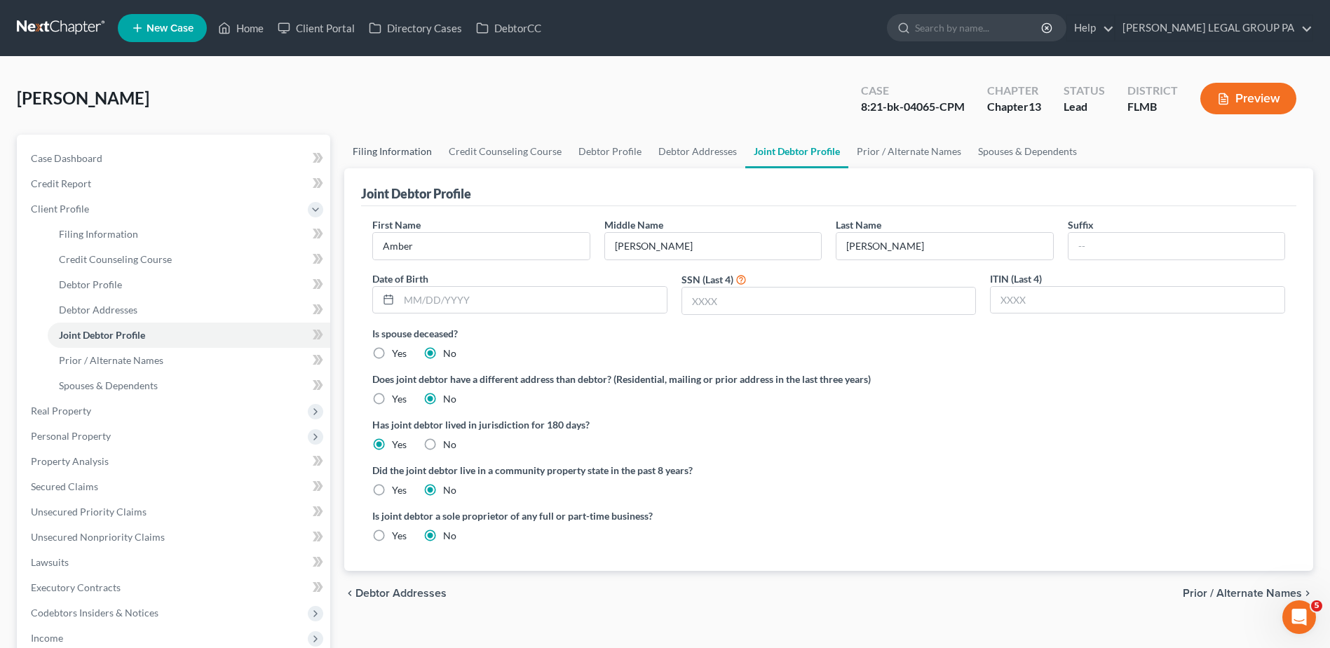
select select "9"
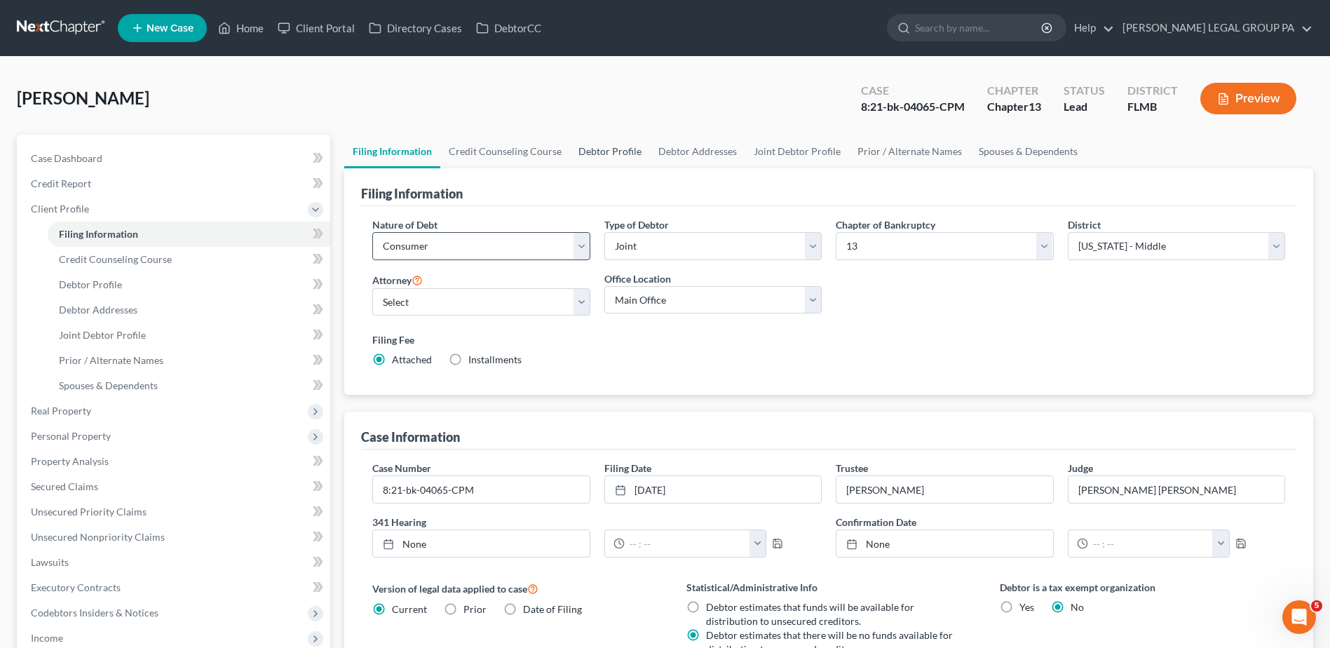
click at [610, 151] on link "Debtor Profile" at bounding box center [610, 152] width 80 height 34
select select "1"
select select "0"
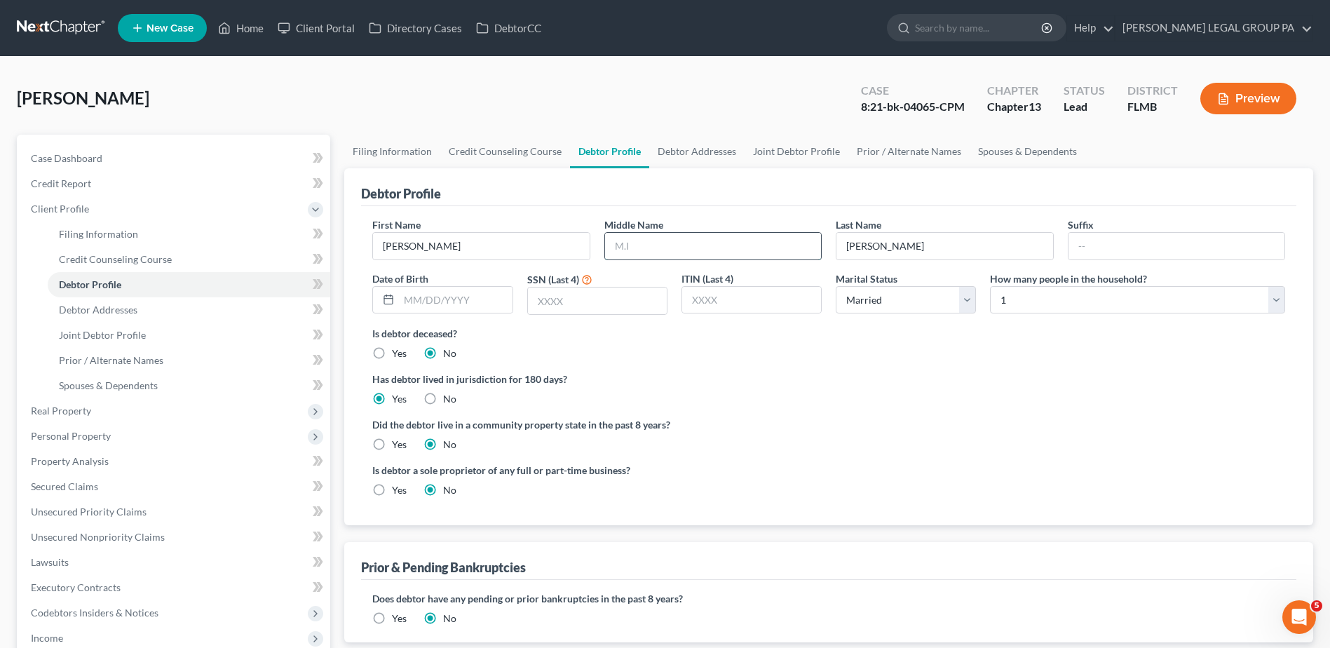
click at [638, 236] on input "text" at bounding box center [713, 246] width 216 height 27
type input "David"
click at [88, 157] on span "Case Dashboard" at bounding box center [66, 158] width 71 height 12
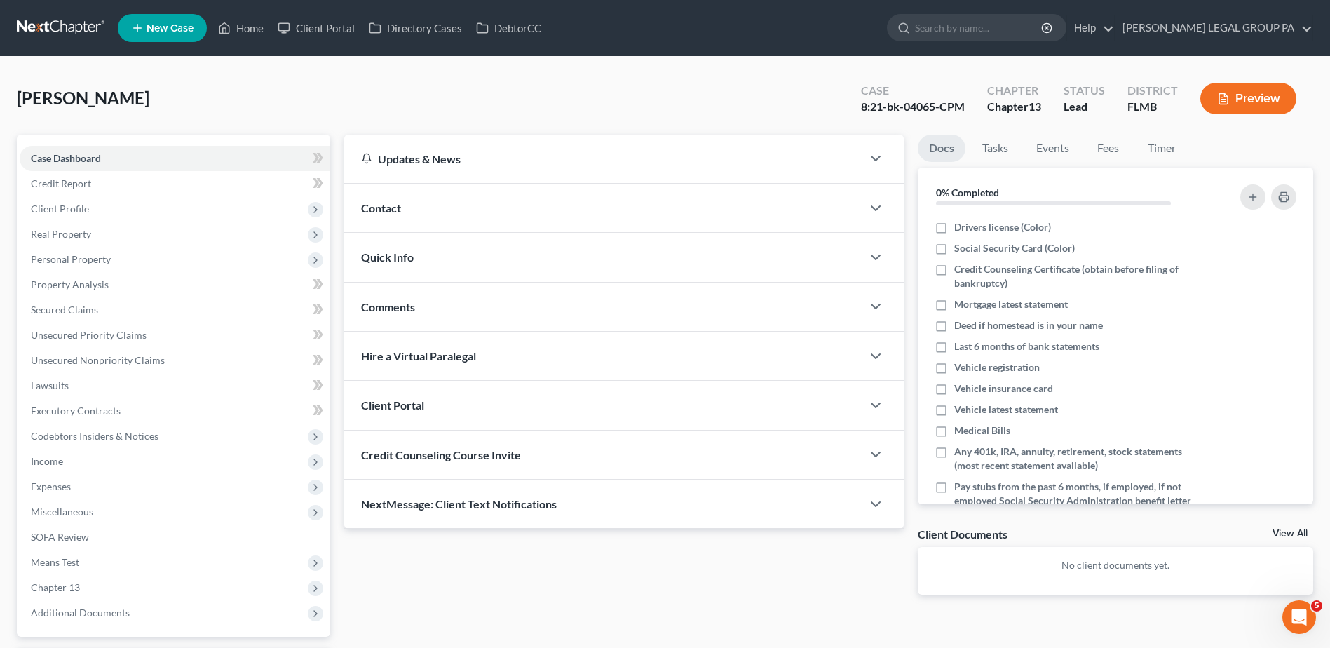
click at [70, 29] on link at bounding box center [62, 27] width 90 height 25
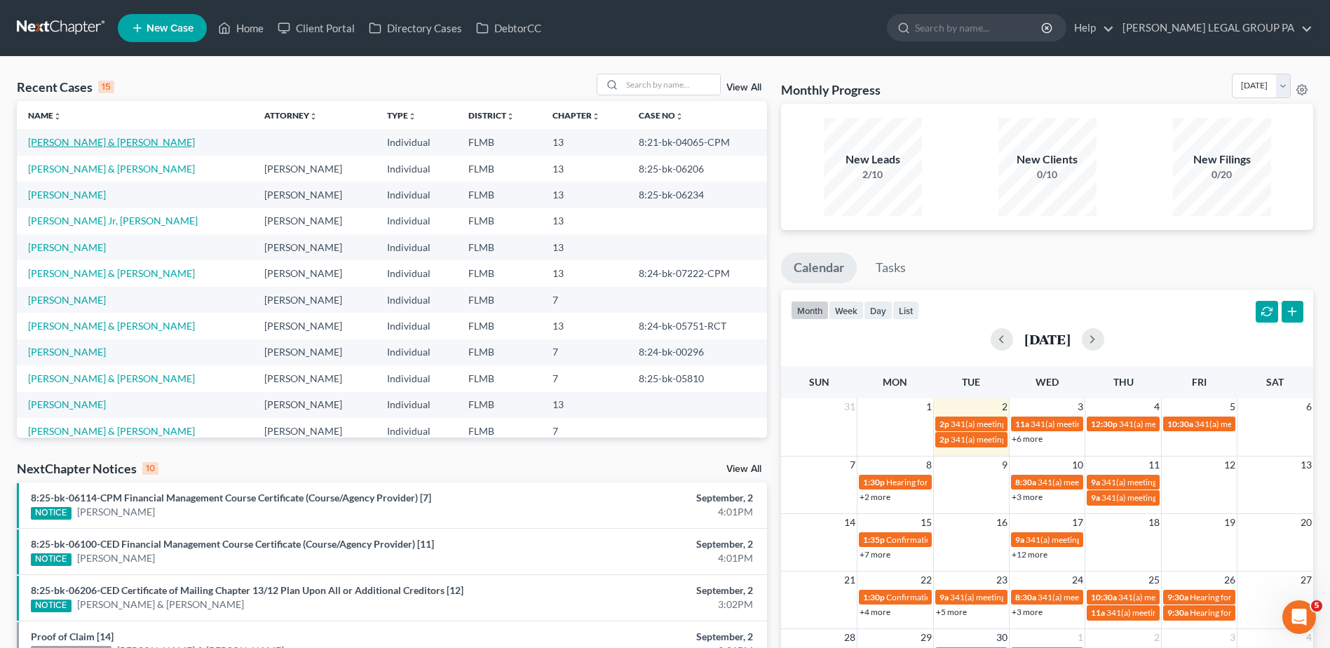
click at [101, 144] on link "Chapman, Matthew & Amber" at bounding box center [111, 142] width 167 height 12
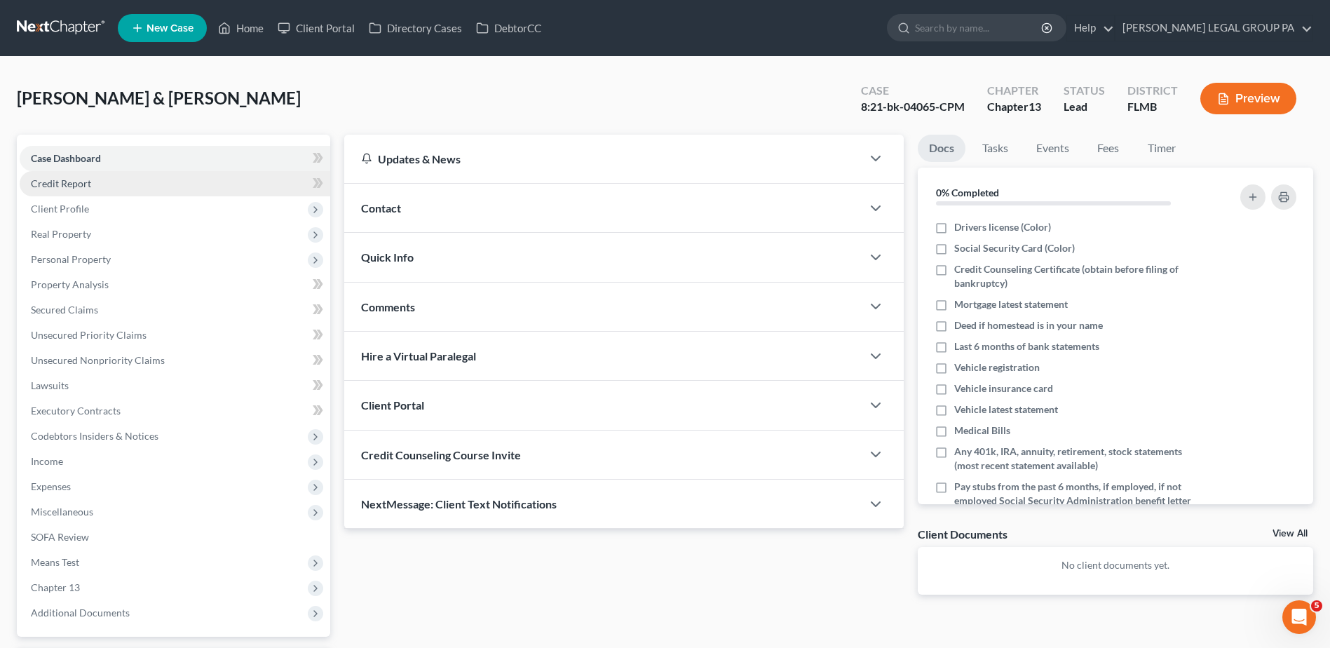
click at [98, 184] on link "Credit Report" at bounding box center [175, 183] width 310 height 25
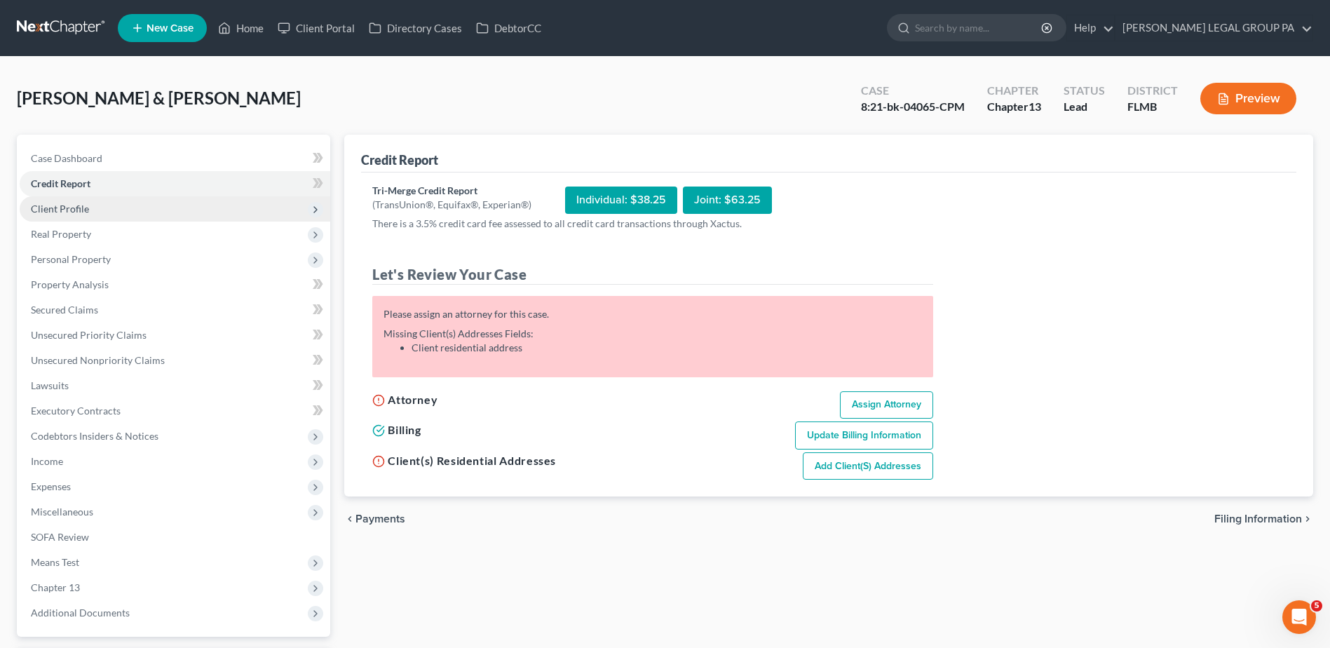
click at [79, 206] on span "Client Profile" at bounding box center [60, 209] width 58 height 12
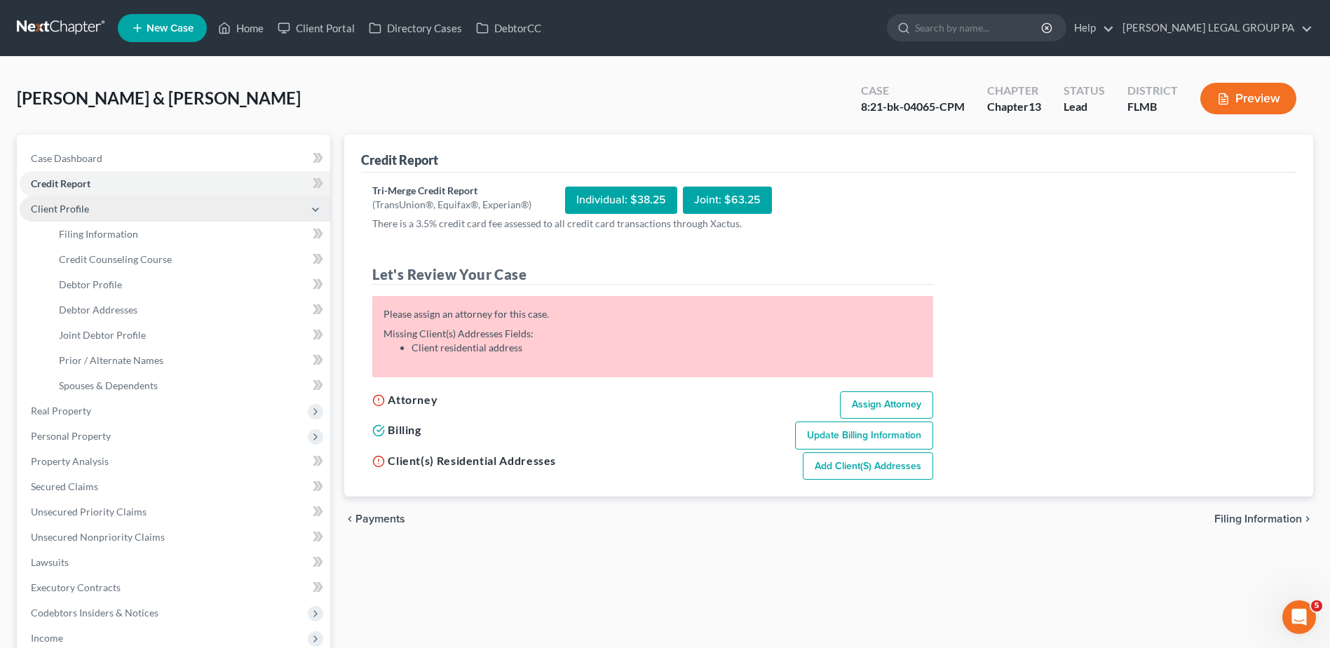
click at [112, 210] on span "Client Profile" at bounding box center [175, 208] width 310 height 25
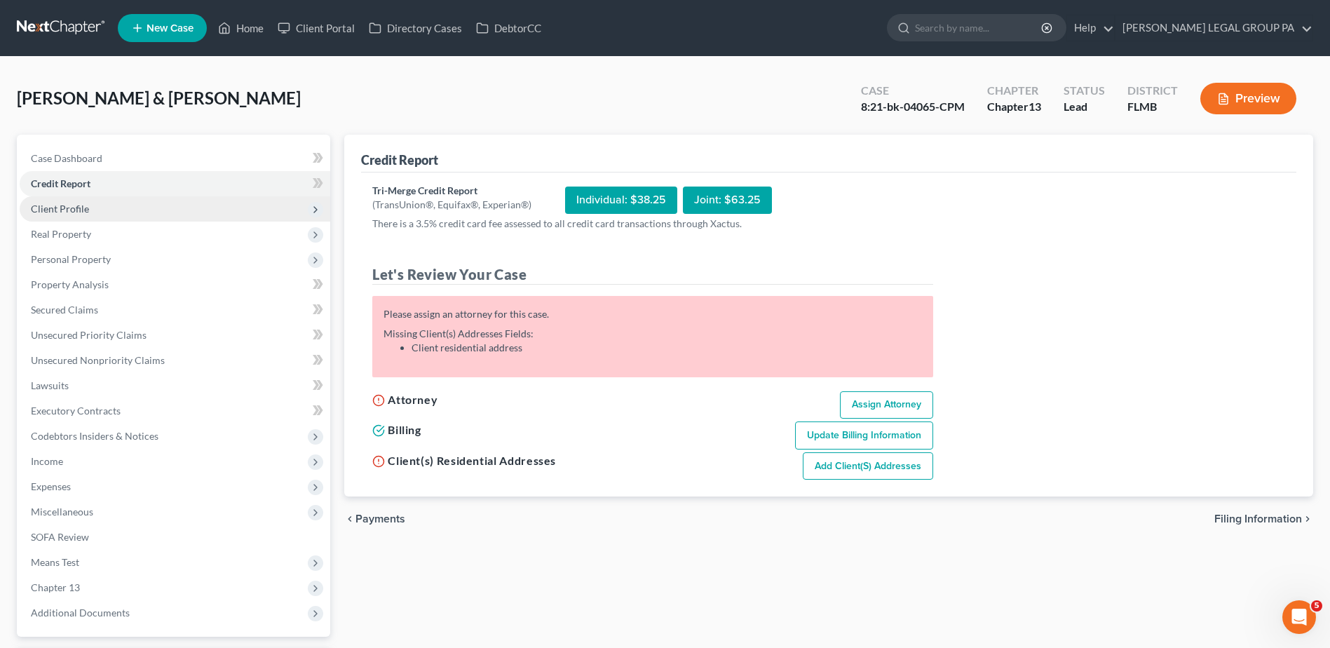
click at [73, 211] on span "Client Profile" at bounding box center [60, 209] width 58 height 12
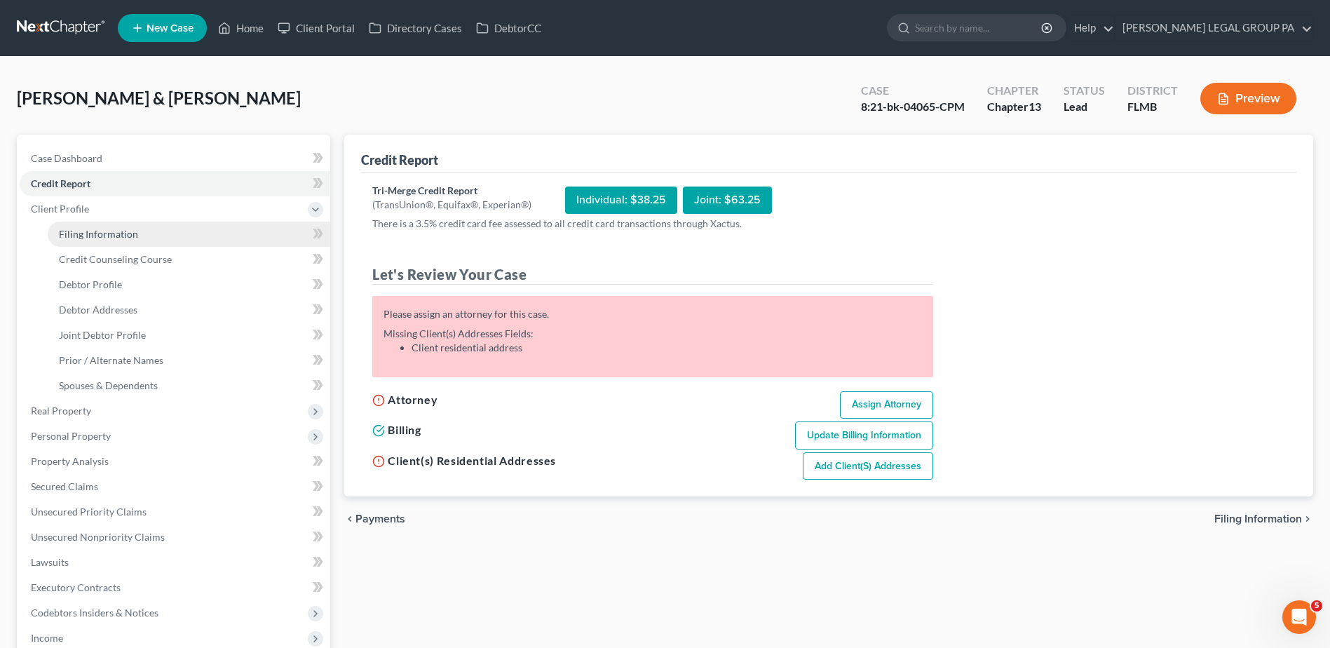
click at [102, 232] on span "Filing Information" at bounding box center [98, 234] width 79 height 12
select select "1"
select select "3"
select select "9"
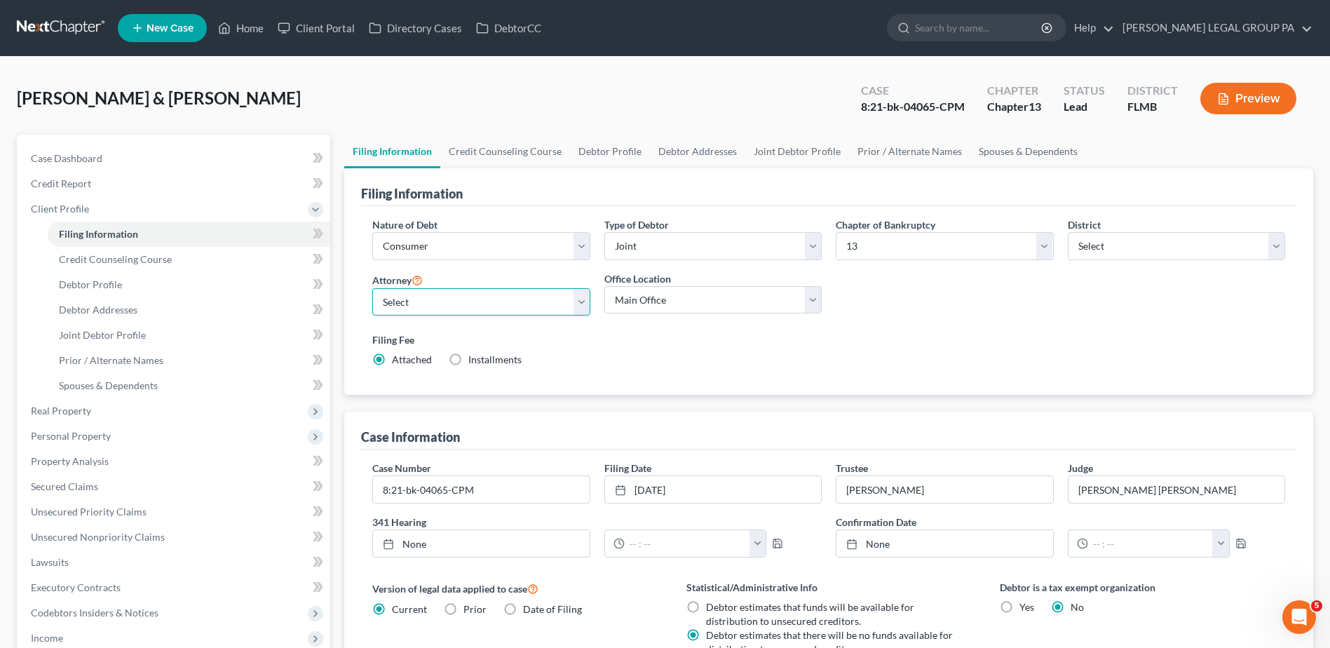
click at [561, 301] on select "Select JAY WELLER - FLMB JAY WELLER - FLMB" at bounding box center [480, 302] width 217 height 28
select select "0"
click at [372, 288] on select "Select JAY WELLER - FLMB JAY WELLER - FLMB" at bounding box center [480, 302] width 217 height 28
